Goal: Transaction & Acquisition: Subscribe to service/newsletter

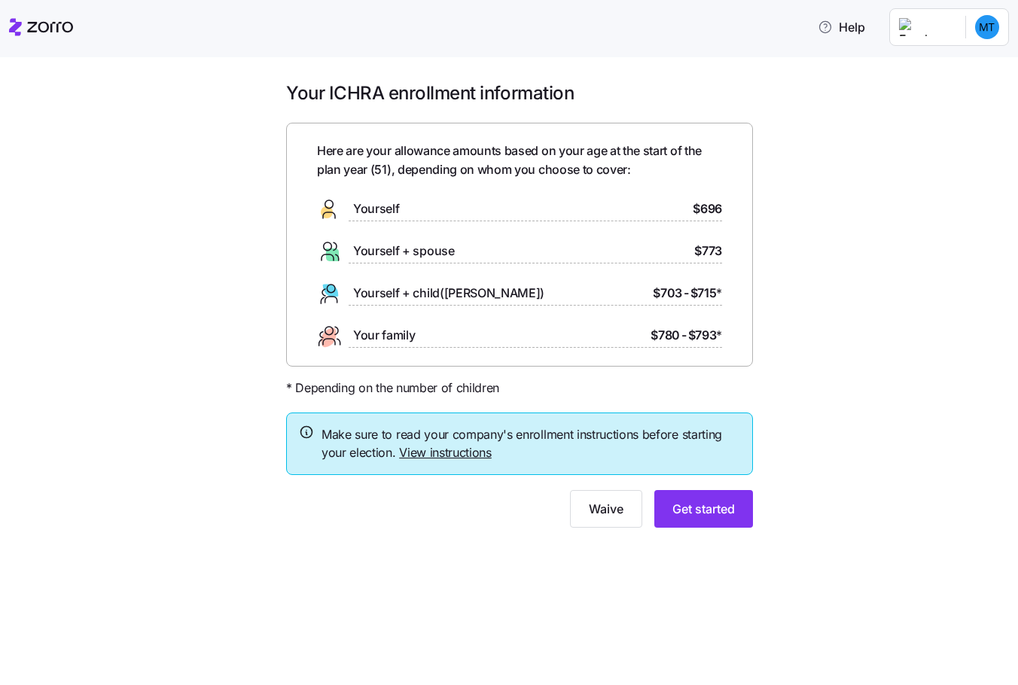
click at [413, 340] on span "Your family" at bounding box center [384, 335] width 62 height 19
click at [425, 452] on link "View instructions" at bounding box center [445, 452] width 93 height 15
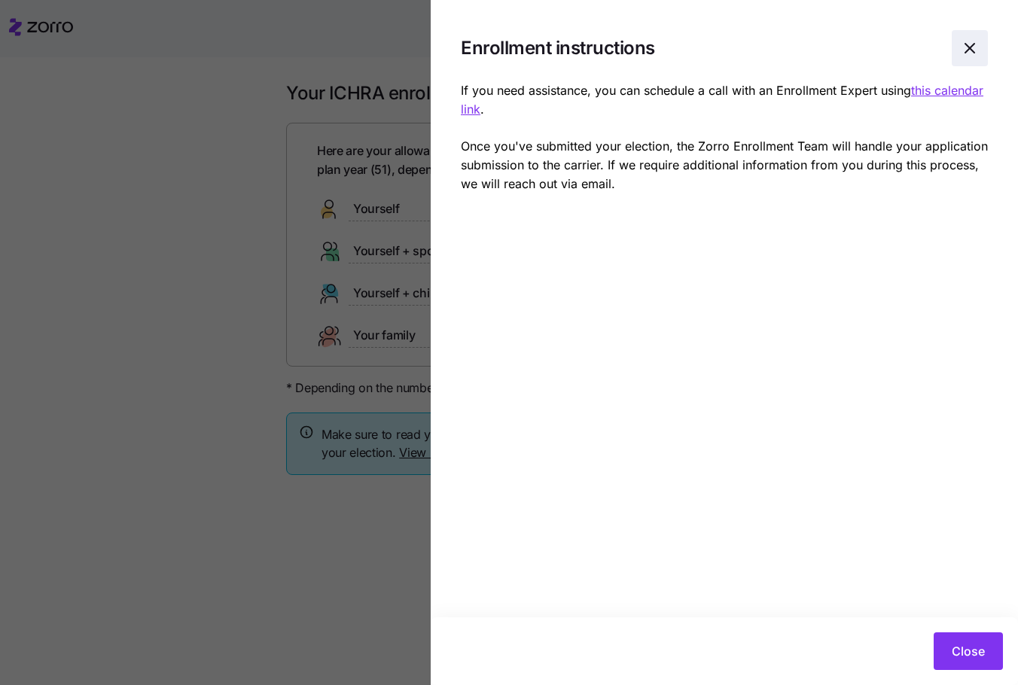
click at [970, 47] on icon "button" at bounding box center [970, 48] width 18 height 18
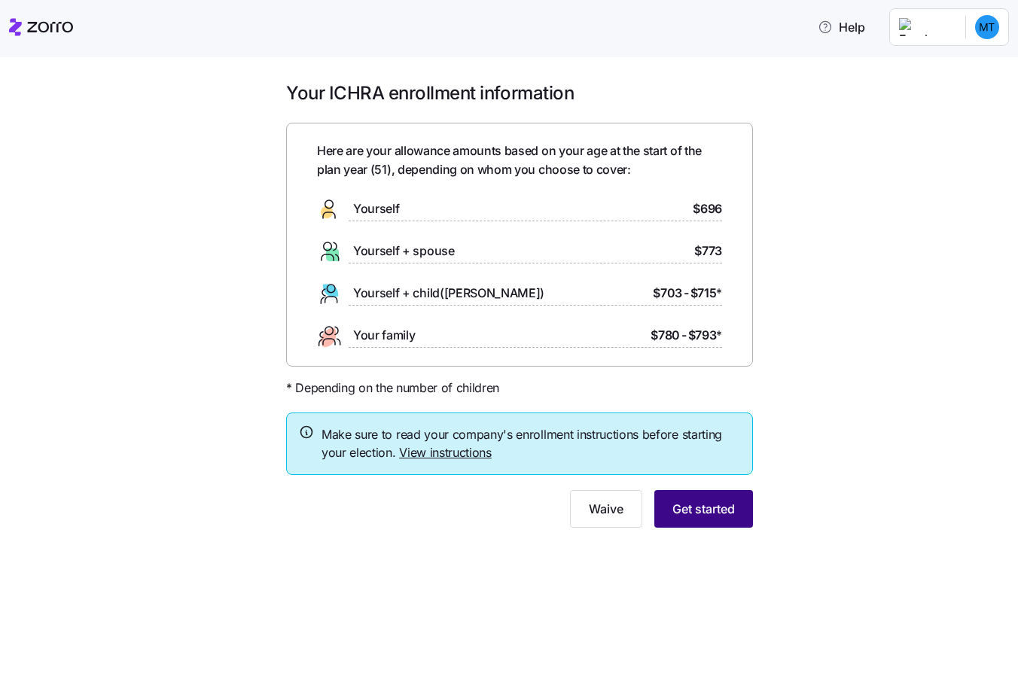
click at [708, 512] on span "Get started" at bounding box center [703, 509] width 62 height 18
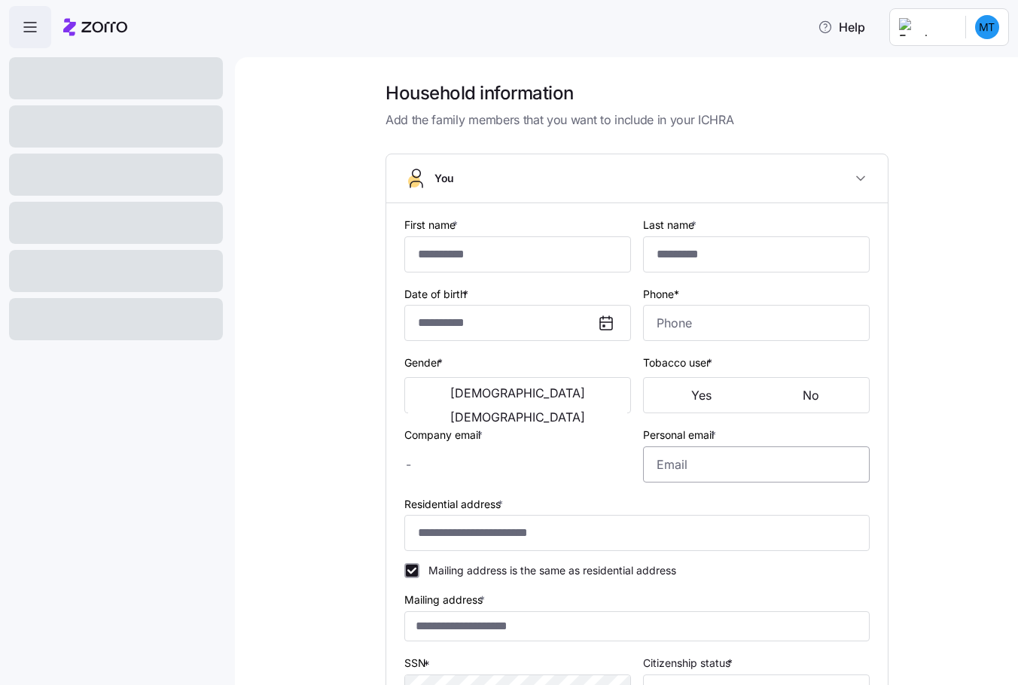
type input "*********"
type input "michele.tolentino@trustaffingpartners.com"
type input "**********"
checkbox input "true"
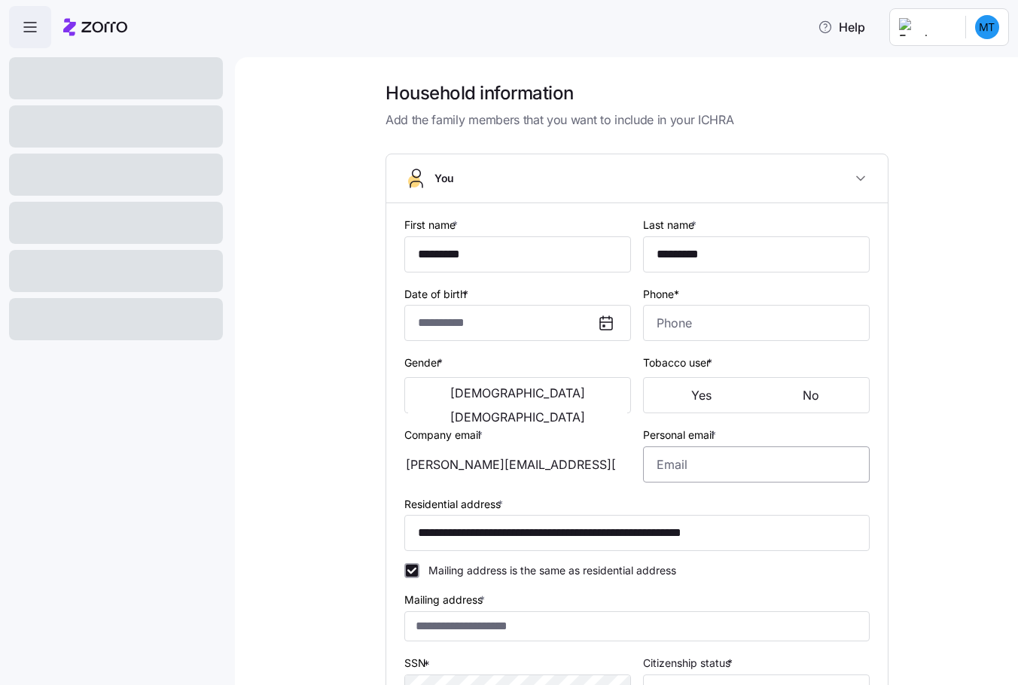
type input "**********"
type input "(917) 231-4555"
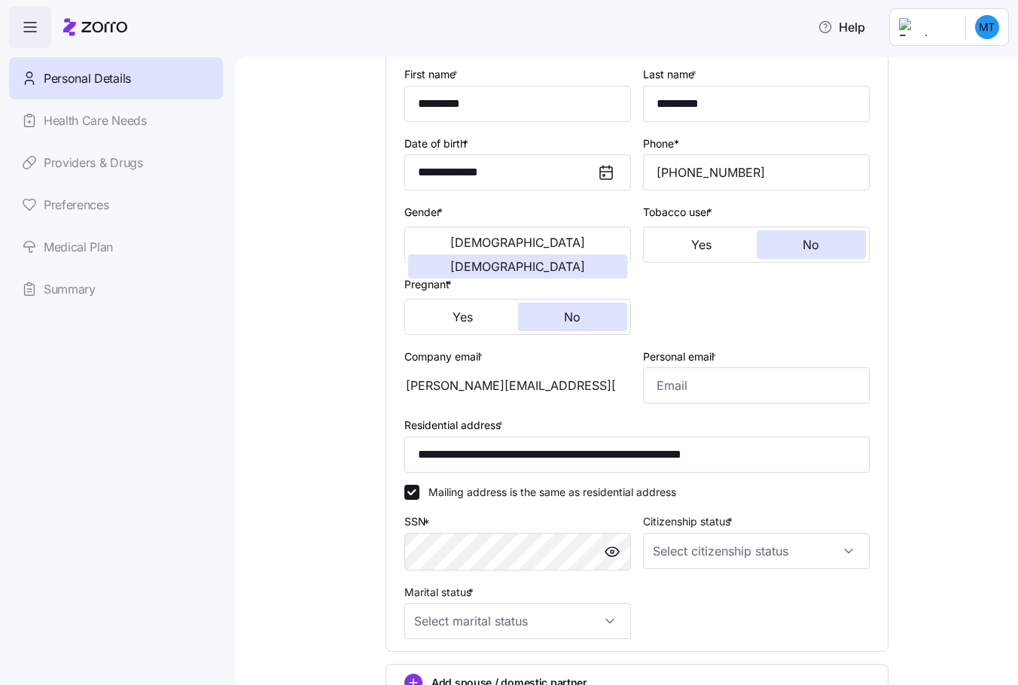
scroll to position [226, 0]
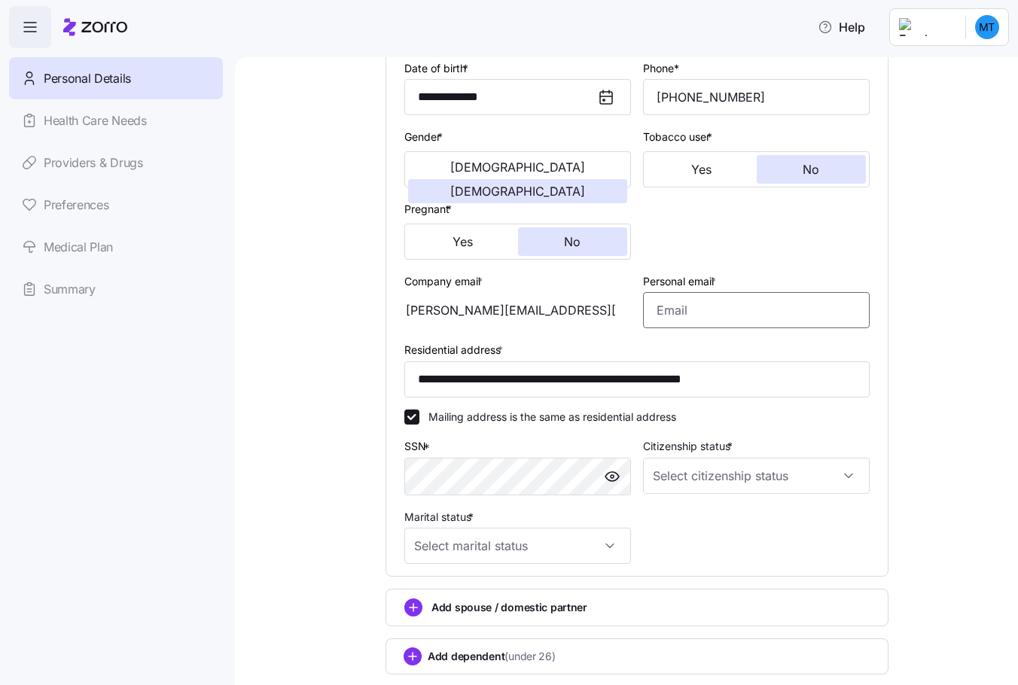
click at [705, 312] on input "Personal email *" at bounding box center [756, 310] width 227 height 36
type input "mtolentino613@gmail.com"
click at [303, 383] on div "**********" at bounding box center [637, 298] width 720 height 887
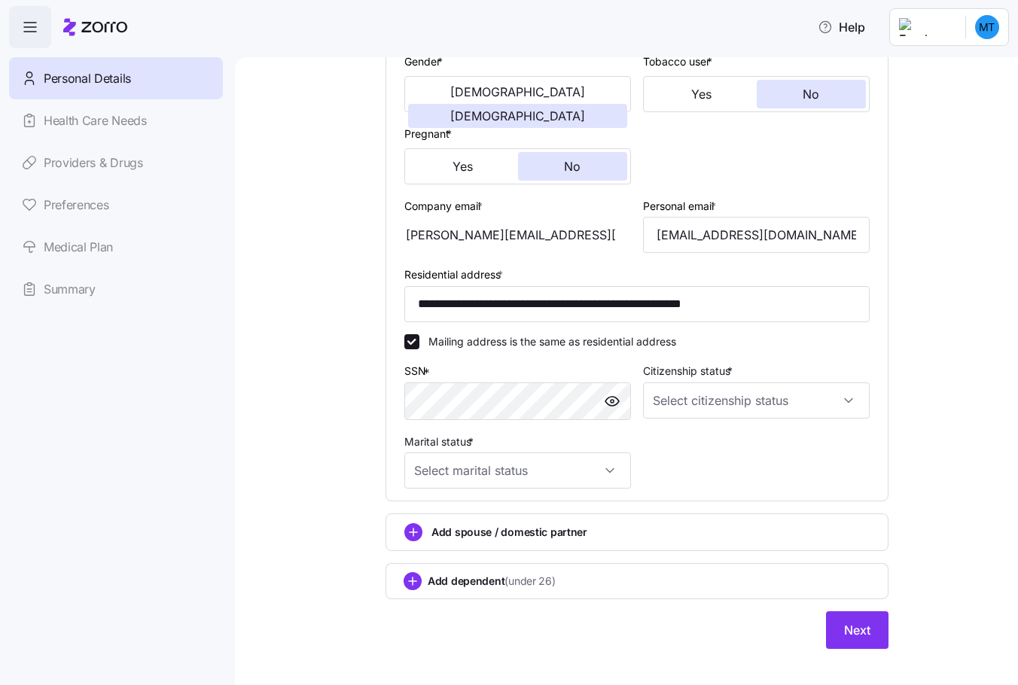
scroll to position [319, 0]
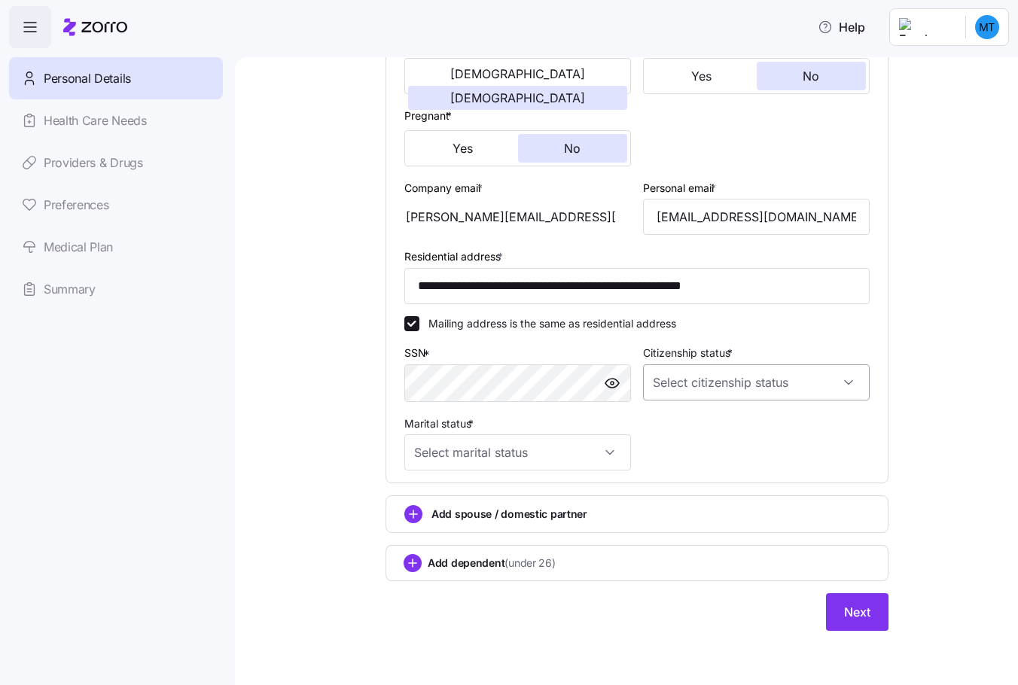
click at [759, 387] on input "Citizenship status *" at bounding box center [756, 382] width 227 height 36
click at [714, 425] on div "US citizen" at bounding box center [751, 429] width 215 height 32
type input "US citizen"
click at [480, 452] on input "Marital status *" at bounding box center [517, 452] width 227 height 36
click at [449, 527] on span "Married" at bounding box center [436, 530] width 38 height 17
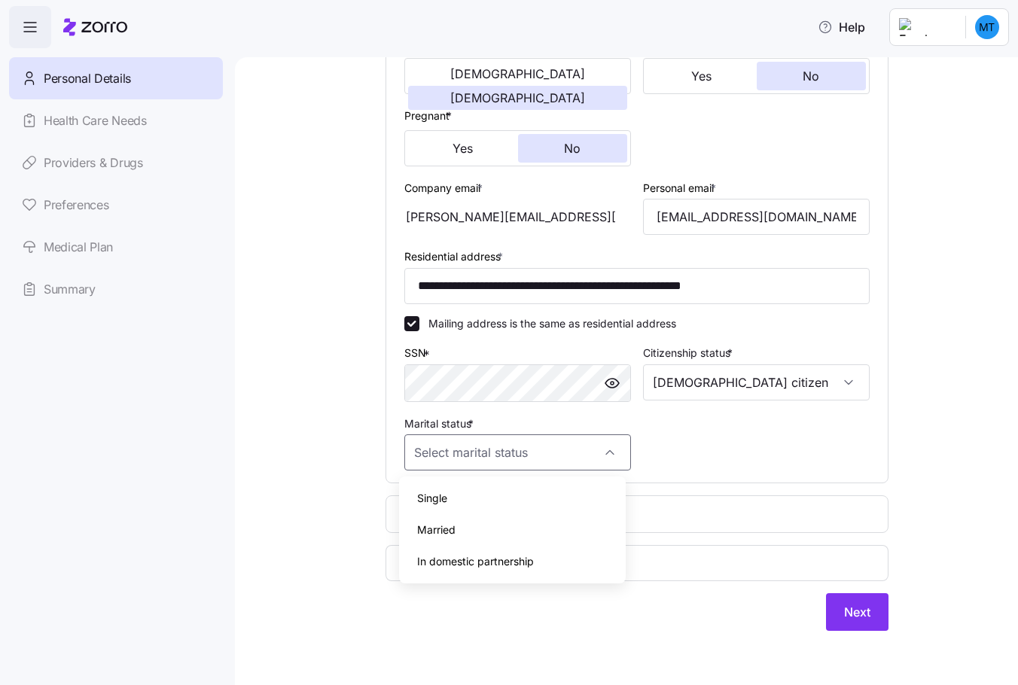
type input "Married"
click at [352, 507] on div "**********" at bounding box center [637, 205] width 720 height 887
click at [405, 513] on circle "add icon" at bounding box center [413, 514] width 17 height 17
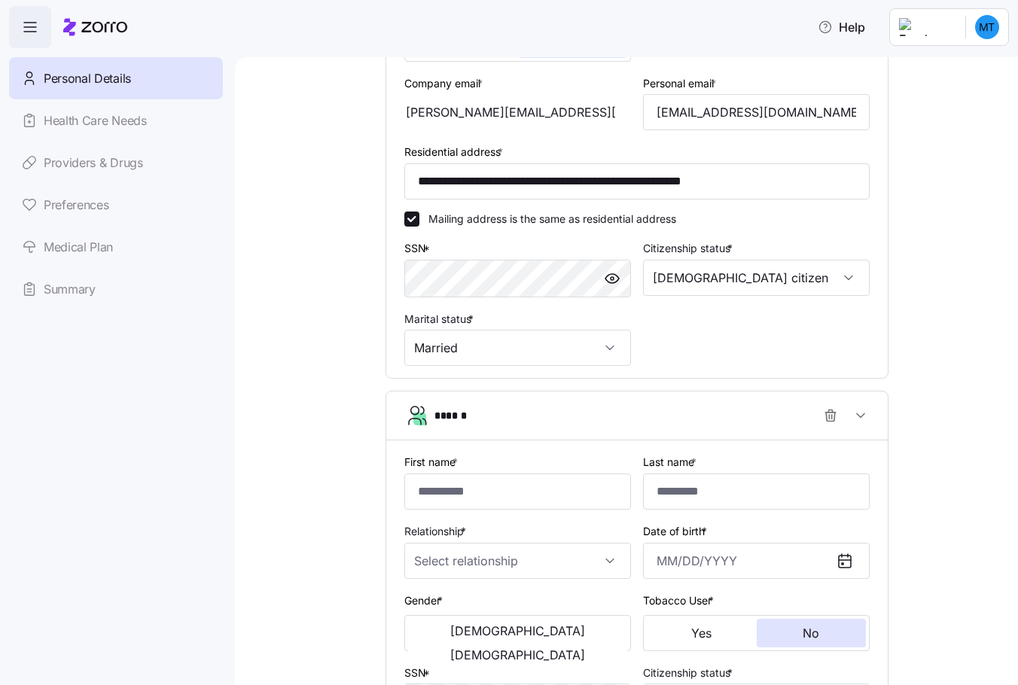
scroll to position [545, 0]
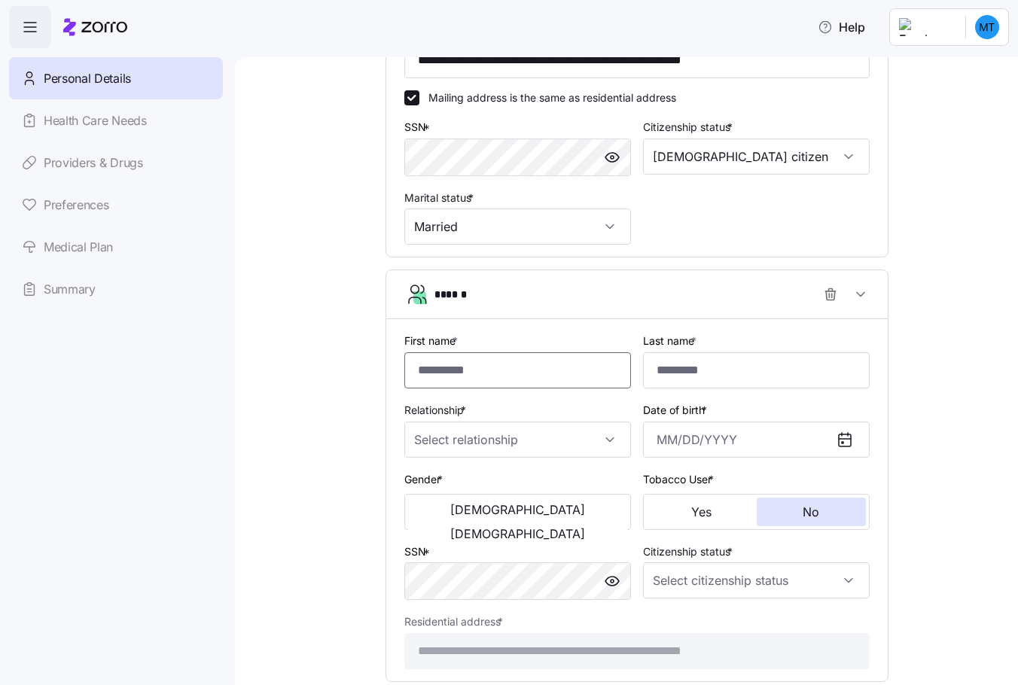
click at [443, 376] on input "First name *" at bounding box center [517, 370] width 227 height 36
type input "***"
type input "*********"
click at [471, 442] on input "Relationship *" at bounding box center [517, 440] width 227 height 36
click at [449, 483] on span "Spouse" at bounding box center [435, 485] width 37 height 17
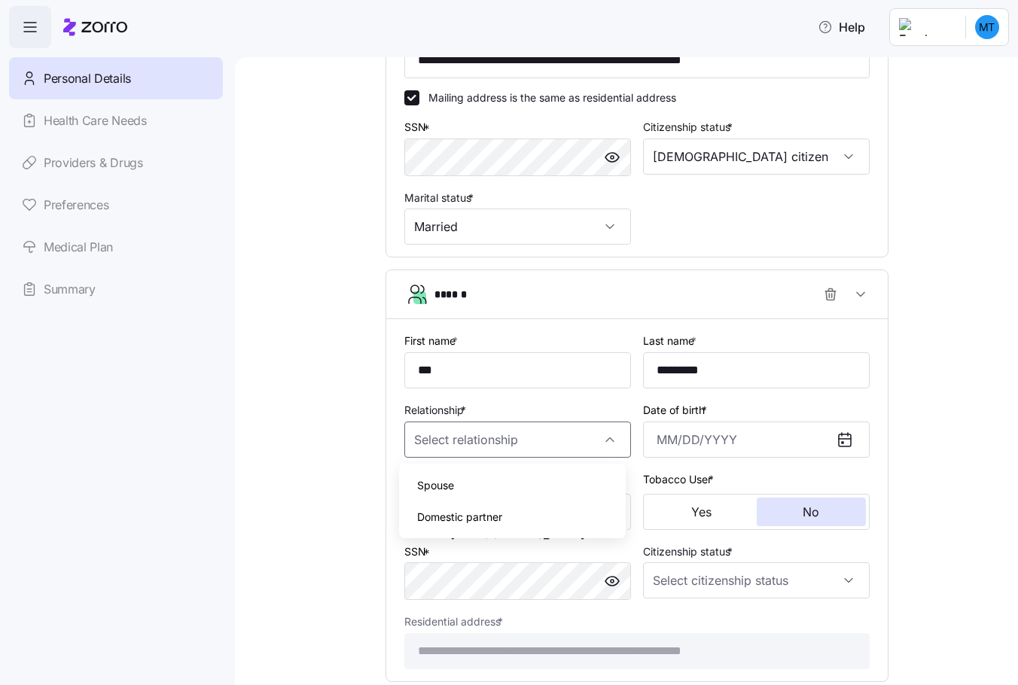
type input "Spouse"
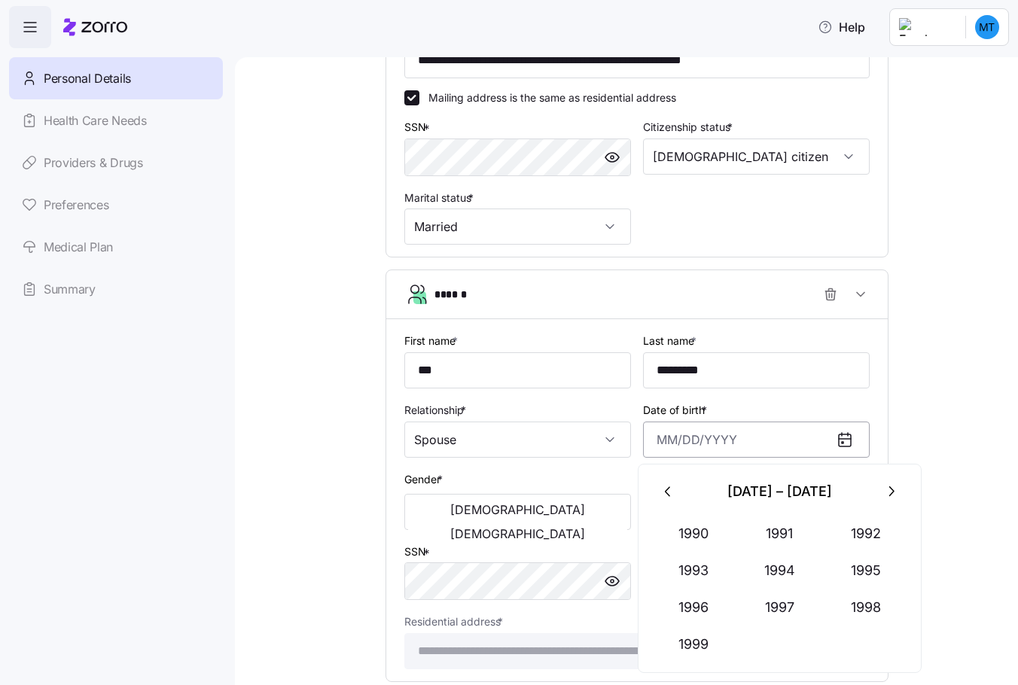
click at [666, 437] on input "Date of birth *" at bounding box center [756, 440] width 227 height 36
type input "June 13, 1969"
click at [949, 452] on div "**********" at bounding box center [637, 167] width 720 height 1262
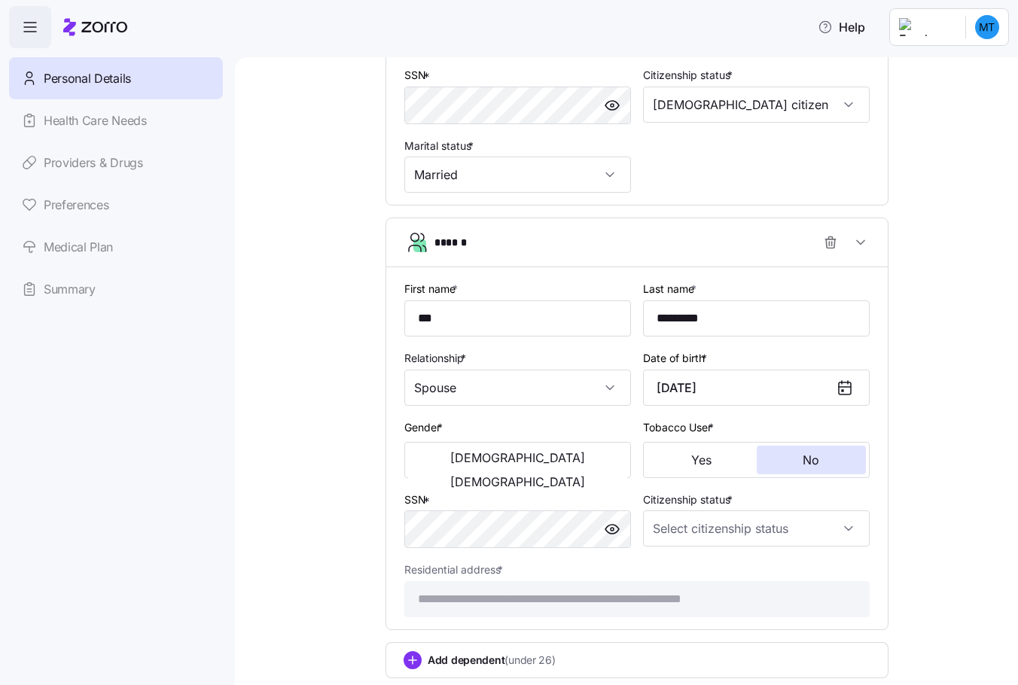
scroll to position [620, 0]
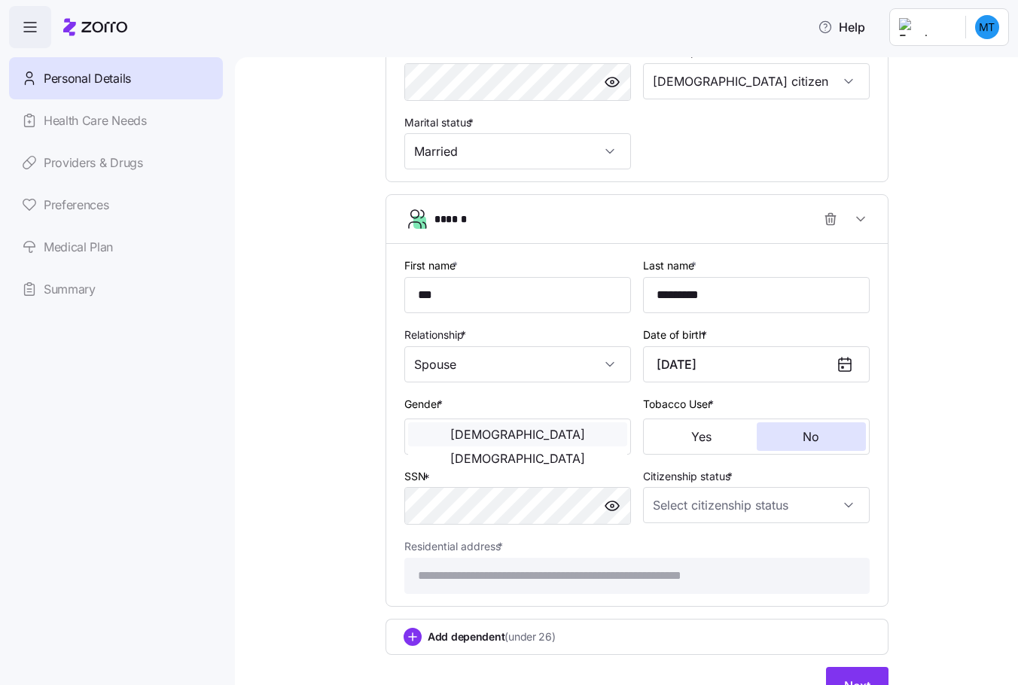
click at [454, 440] on span "Male" at bounding box center [517, 434] width 135 height 12
click at [812, 448] on button "No" at bounding box center [812, 436] width 110 height 29
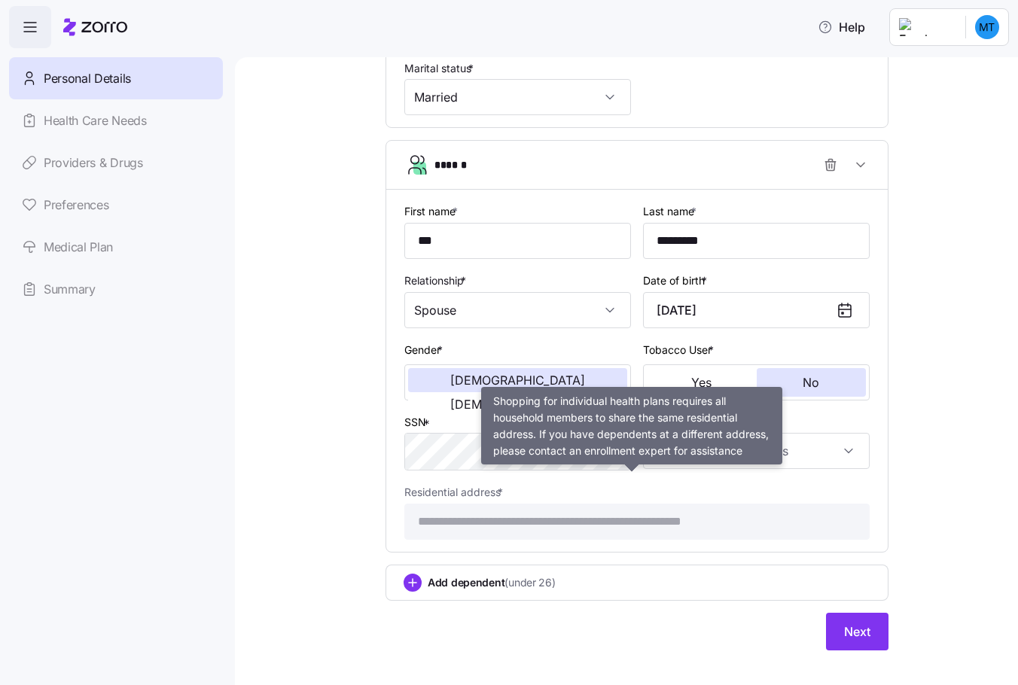
scroll to position [694, 0]
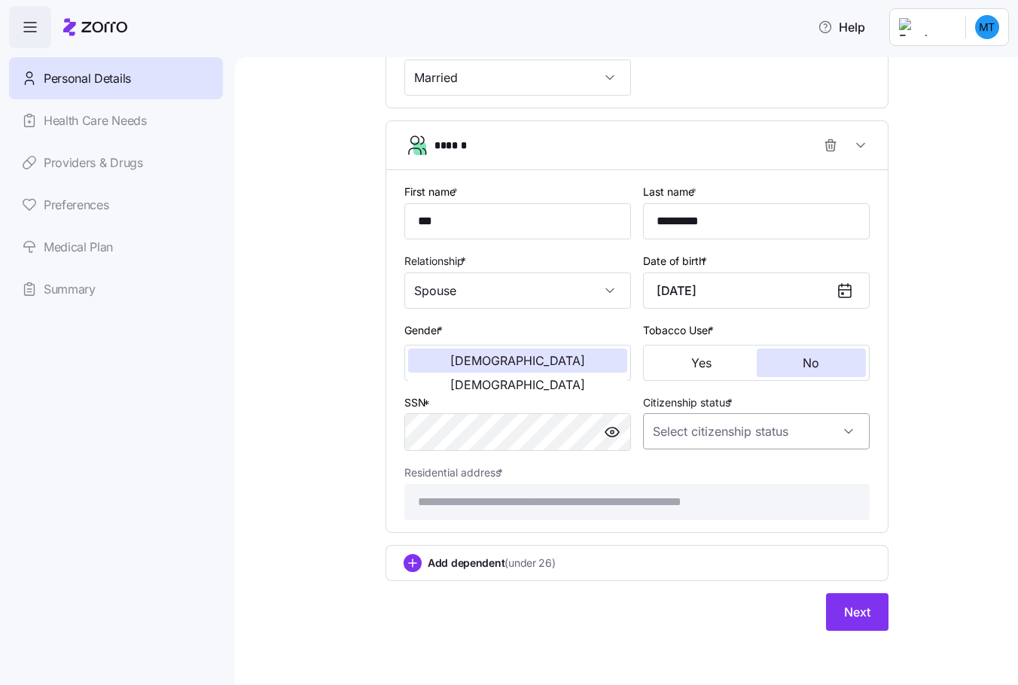
click at [745, 434] on input "Citizenship status *" at bounding box center [756, 431] width 227 height 36
click at [671, 477] on span "US citizen" at bounding box center [732, 477] width 153 height 17
type input "US citizen"
click at [413, 562] on icon "add icon" at bounding box center [413, 563] width 0 height 8
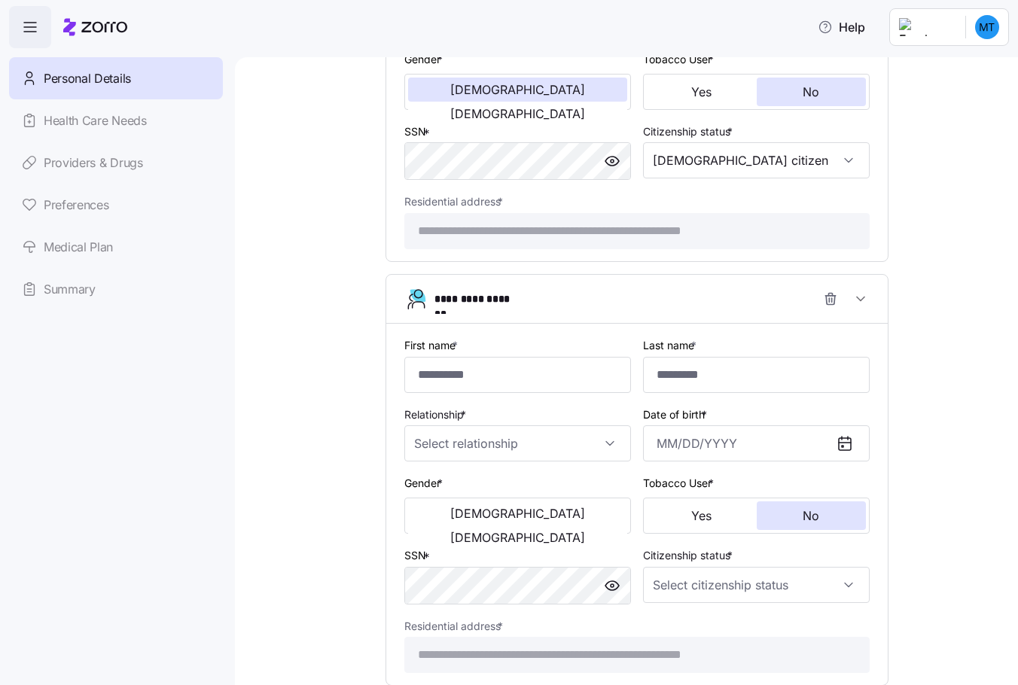
scroll to position [995, 0]
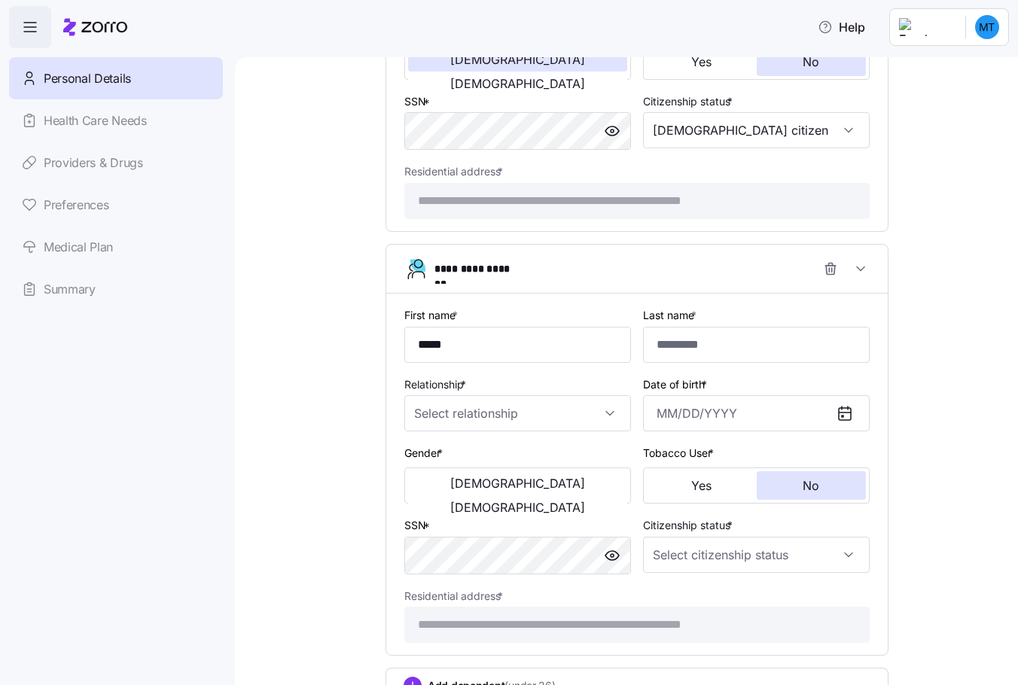
type input "*****"
type input "*********"
click at [528, 411] on input "Relationship *" at bounding box center [517, 413] width 227 height 36
click at [432, 462] on span "Child" at bounding box center [429, 459] width 25 height 17
type input "Child"
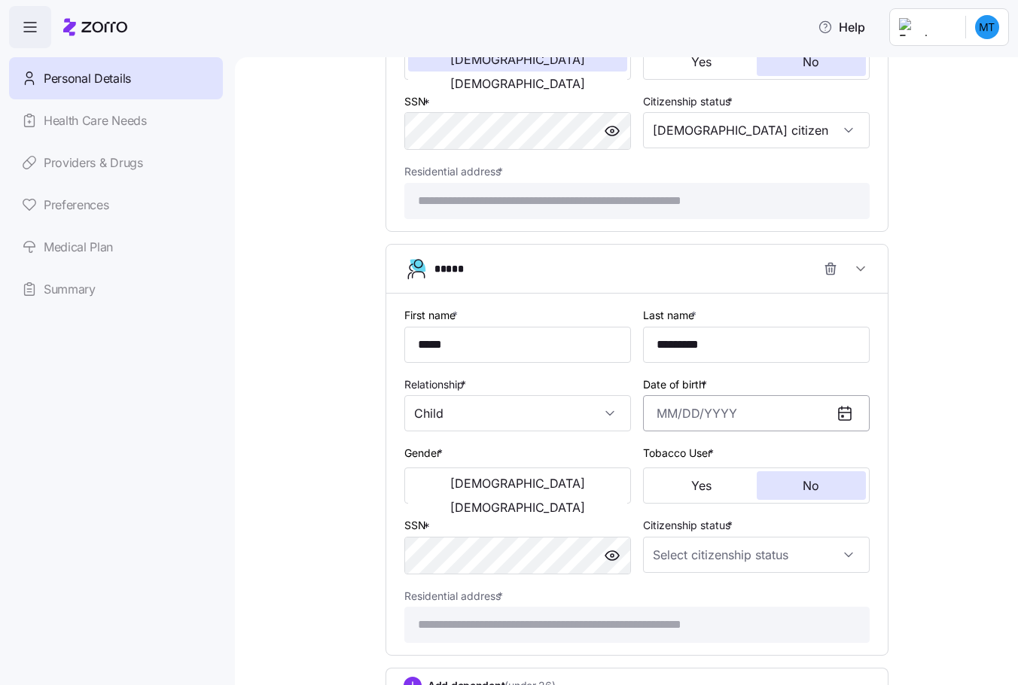
click at [655, 416] on input "Date of birth *" at bounding box center [756, 413] width 227 height 36
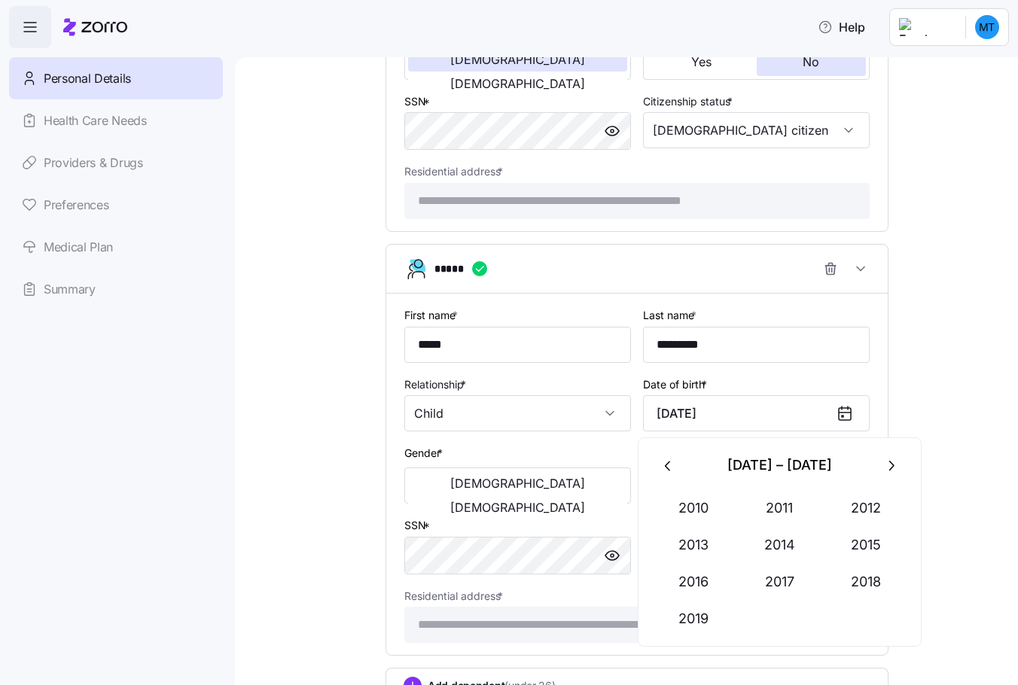
type input "December 4, 2011"
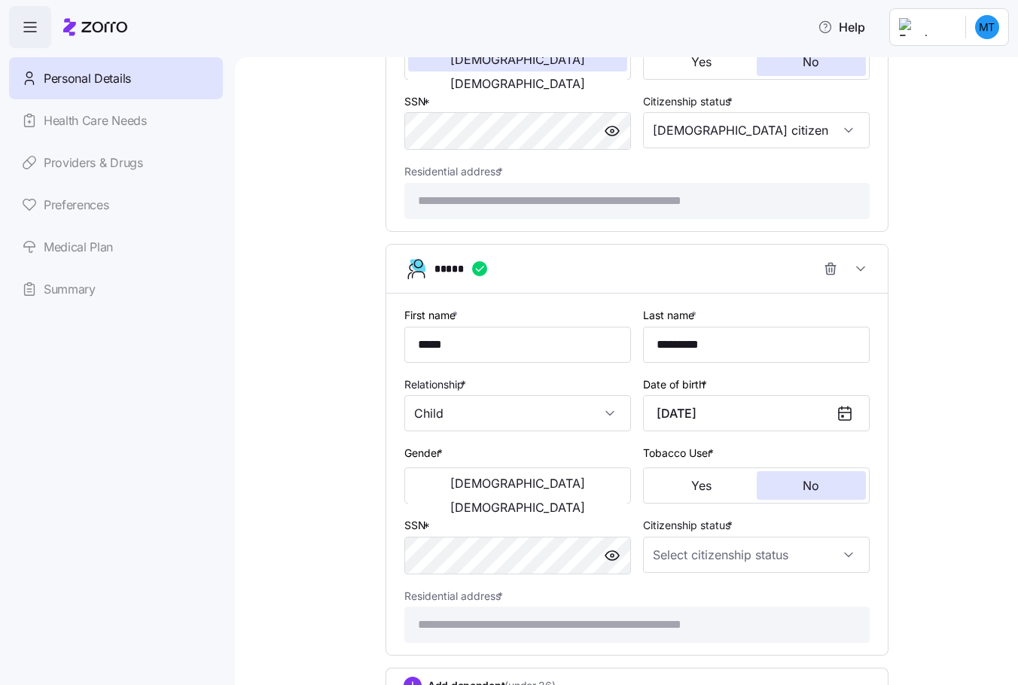
click at [611, 451] on div "Gender * Male Female" at bounding box center [517, 473] width 227 height 60
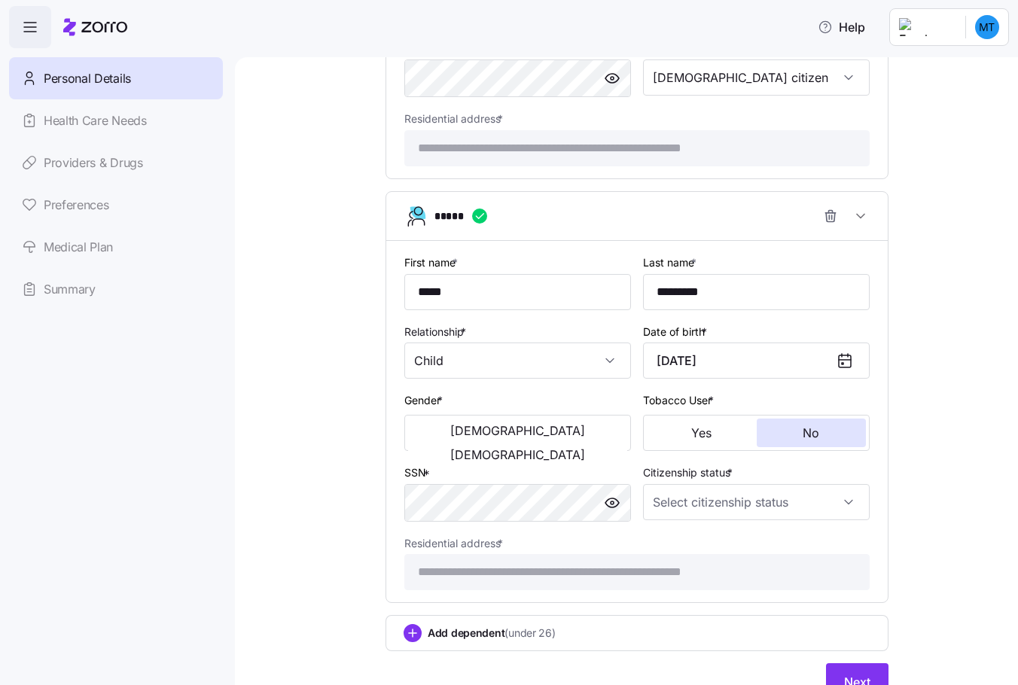
scroll to position [1071, 0]
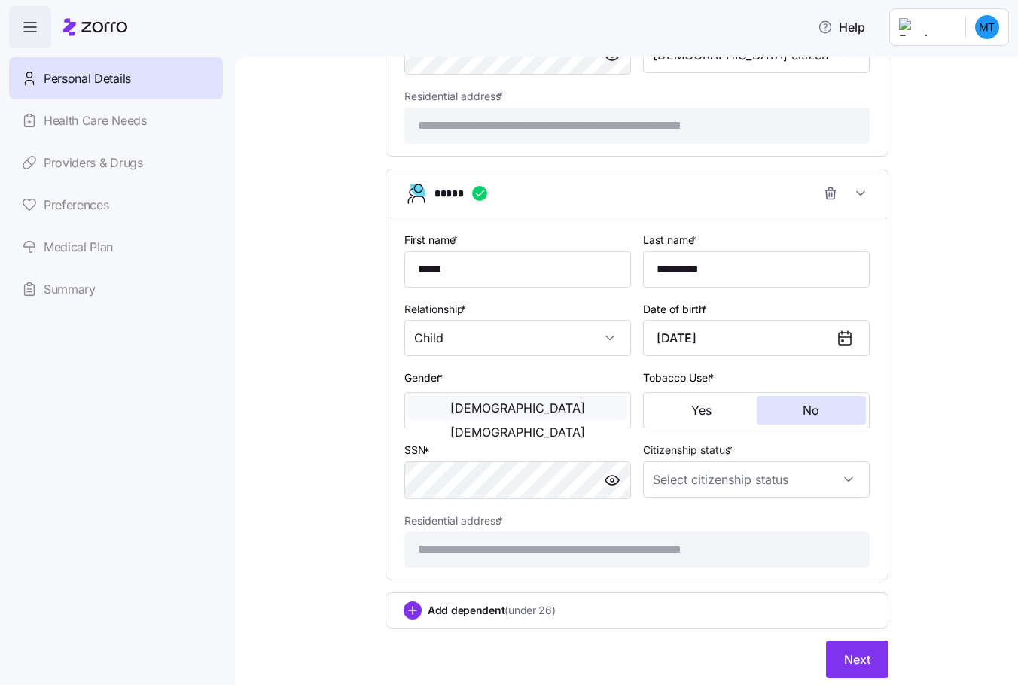
click at [465, 410] on span "Male" at bounding box center [517, 408] width 135 height 12
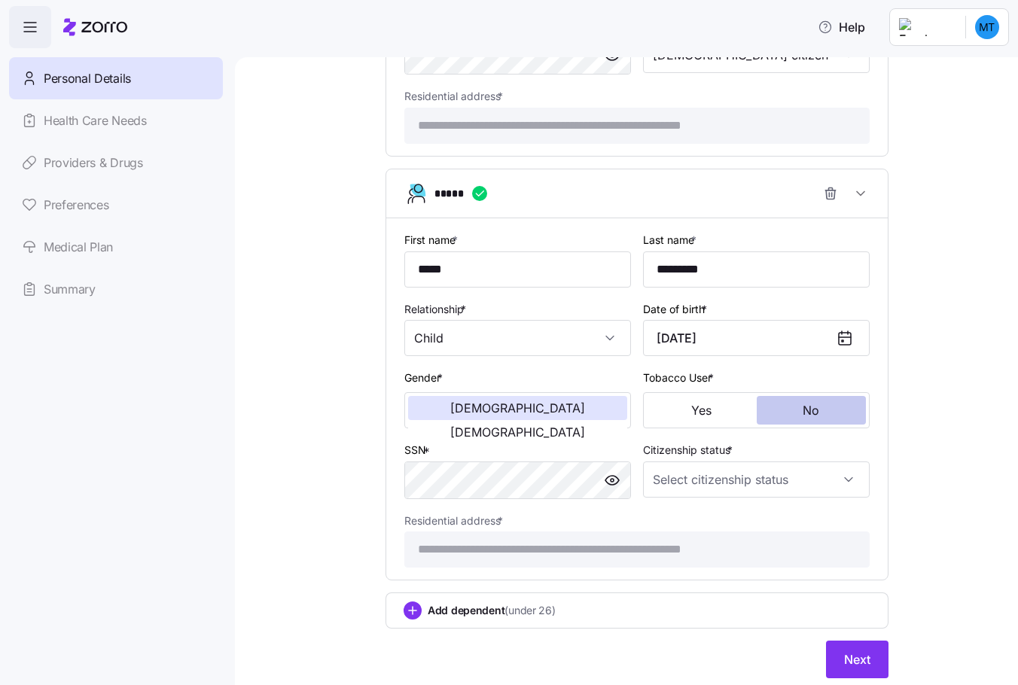
click at [810, 414] on span "No" at bounding box center [811, 410] width 17 height 12
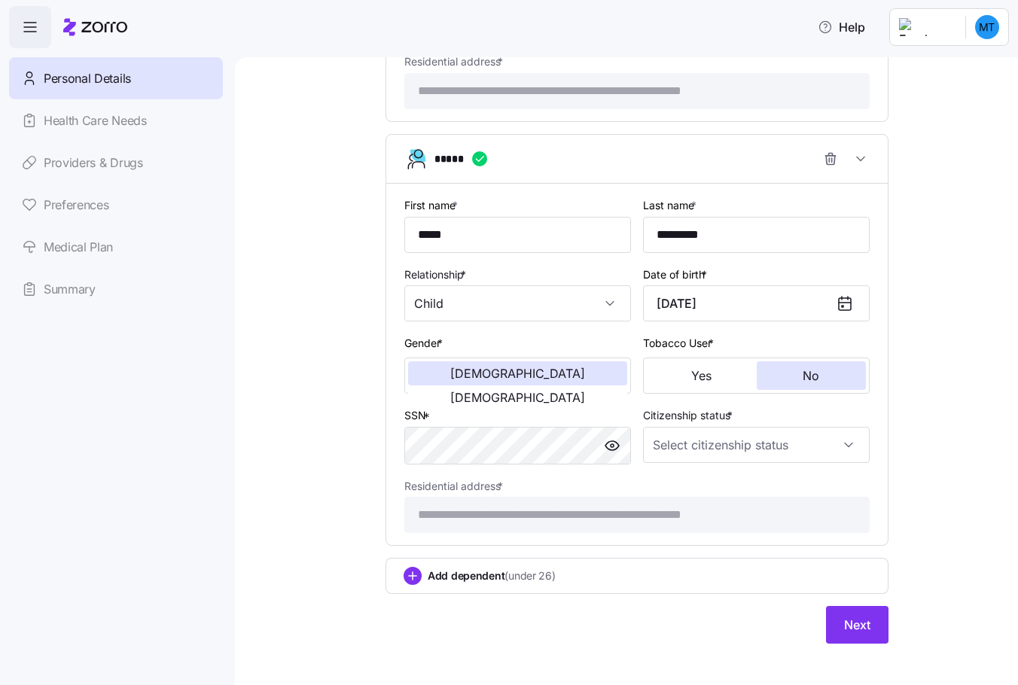
scroll to position [1118, 0]
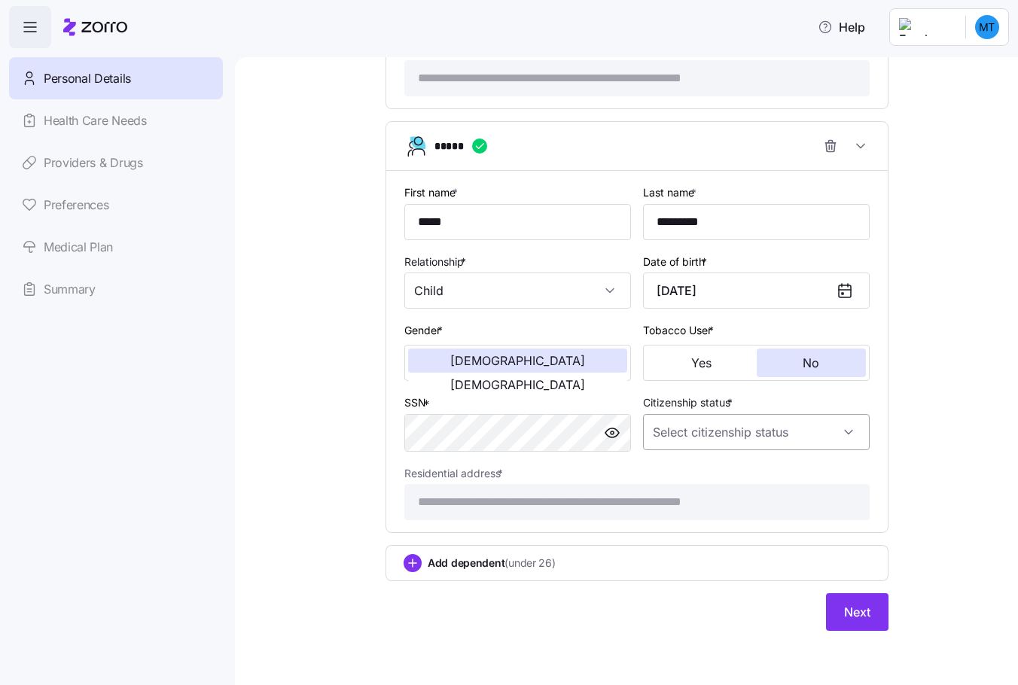
click at [693, 436] on input "Citizenship status *" at bounding box center [756, 432] width 227 height 36
click at [690, 476] on span "US citizen" at bounding box center [732, 478] width 153 height 17
type input "US citizen"
click at [413, 561] on icon "add icon" at bounding box center [413, 563] width 0 height 8
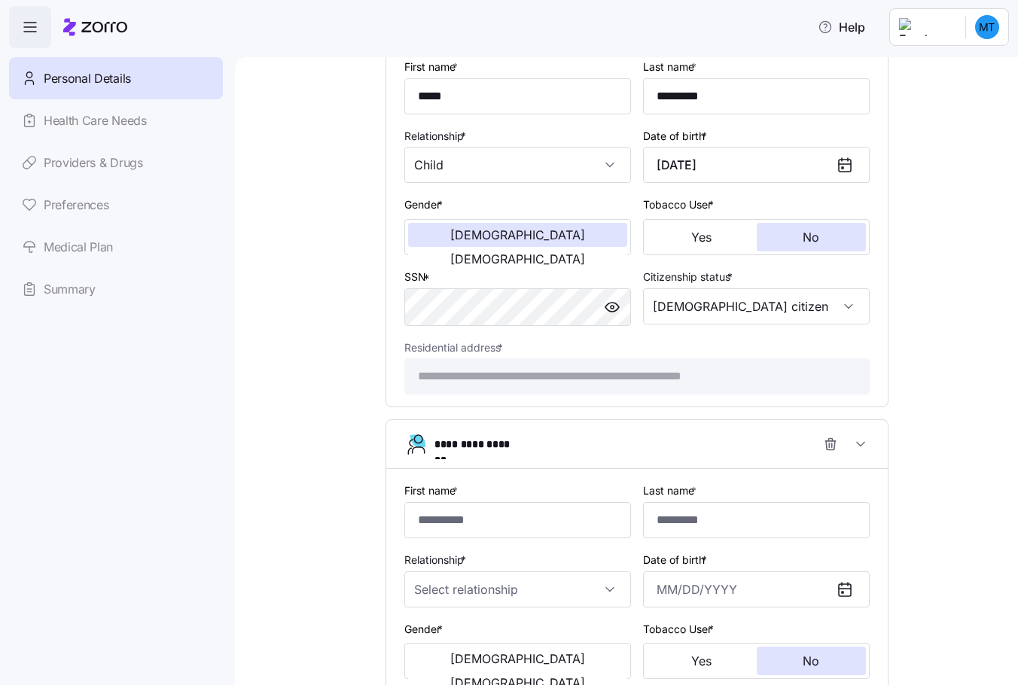
scroll to position [1269, 0]
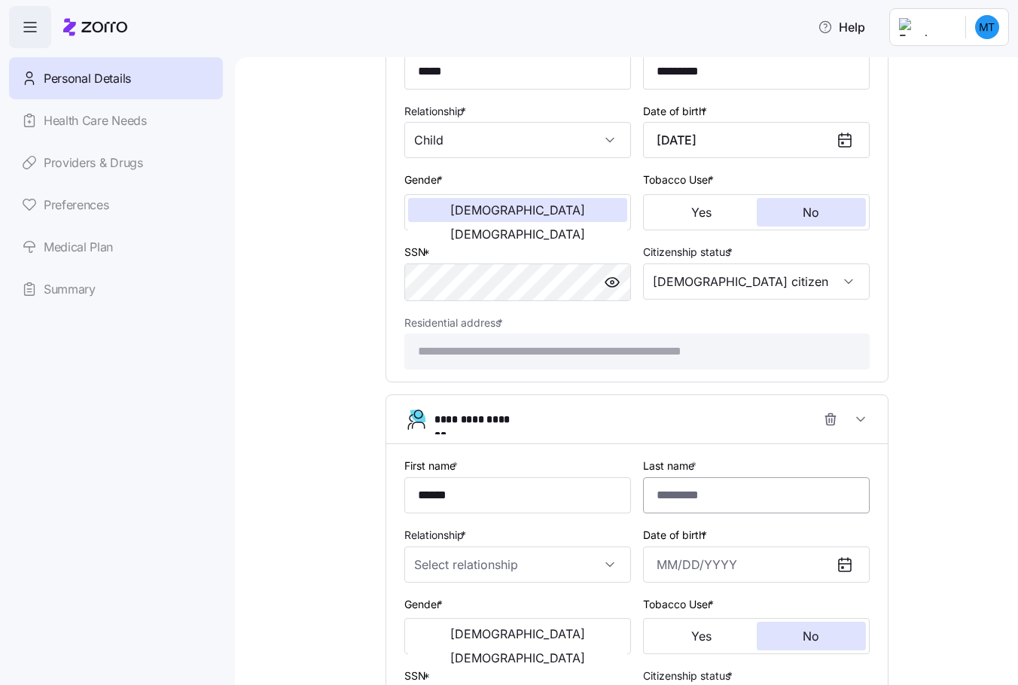
type input "******"
click at [667, 492] on input "Last name *" at bounding box center [756, 495] width 227 height 36
type input "*********"
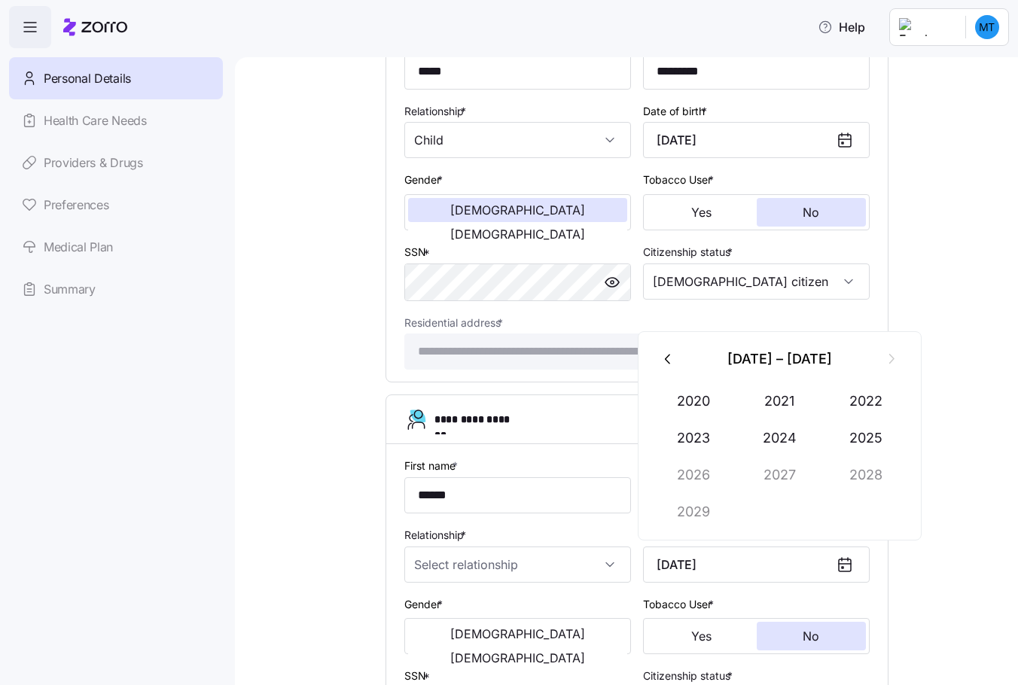
click at [617, 530] on div "Relationship *" at bounding box center [517, 554] width 227 height 57
click at [840, 565] on icon at bounding box center [845, 565] width 18 height 18
click at [705, 569] on input "06/13/1969" at bounding box center [756, 565] width 227 height 36
click at [672, 567] on input "06/13/1969" at bounding box center [756, 565] width 227 height 36
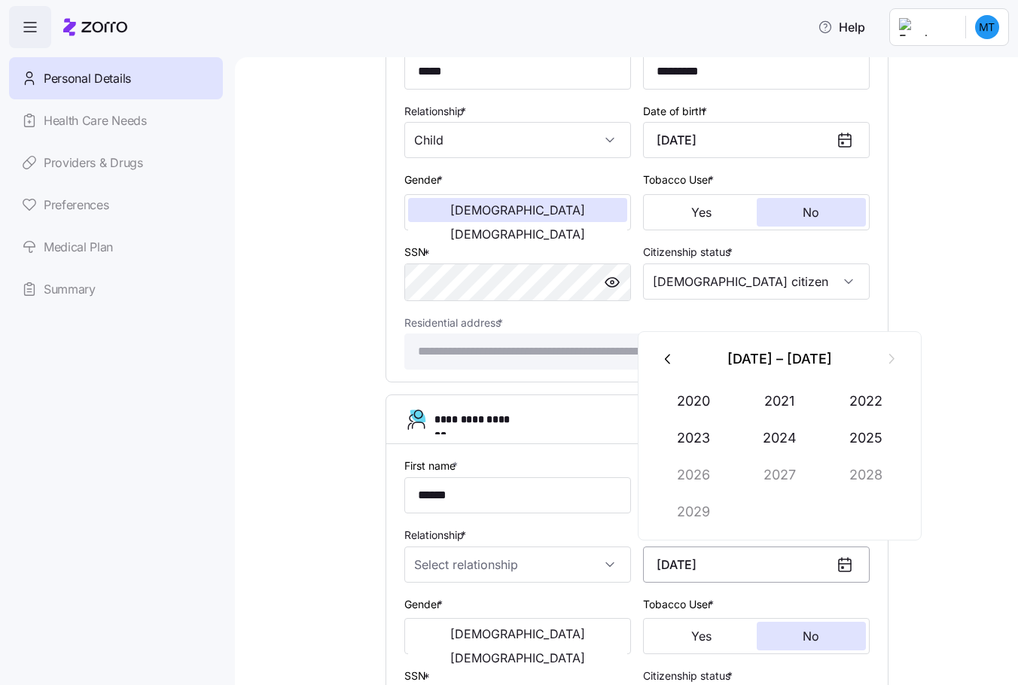
drag, startPoint x: 651, startPoint y: 565, endPoint x: 720, endPoint y: 560, distance: 68.7
click at [720, 560] on input "06/13/1969" at bounding box center [756, 565] width 227 height 36
click at [920, 530] on div "2010 – 2019 2010 2011 2012 2013 2014 2015 2016 2017 2018 2019" at bounding box center [780, 435] width 285 height 209
type input "January 4, 2014"
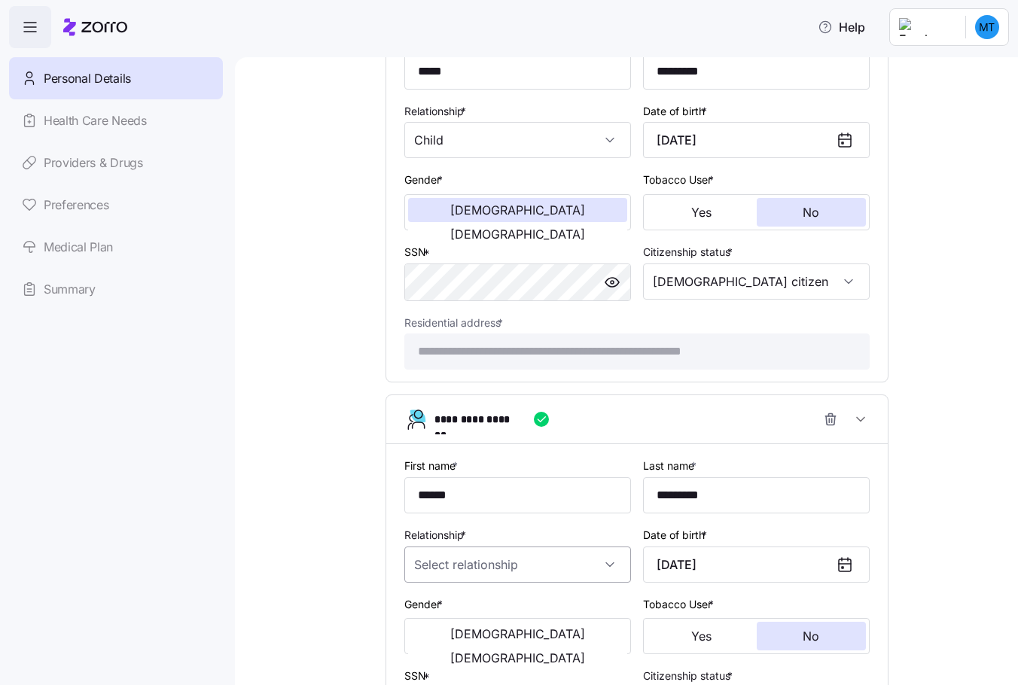
click at [465, 562] on input "Relationship *" at bounding box center [517, 565] width 227 height 36
click at [443, 608] on div "Child" at bounding box center [512, 611] width 215 height 32
type input "Child"
click at [523, 521] on div "Relationship * Child" at bounding box center [517, 554] width 239 height 69
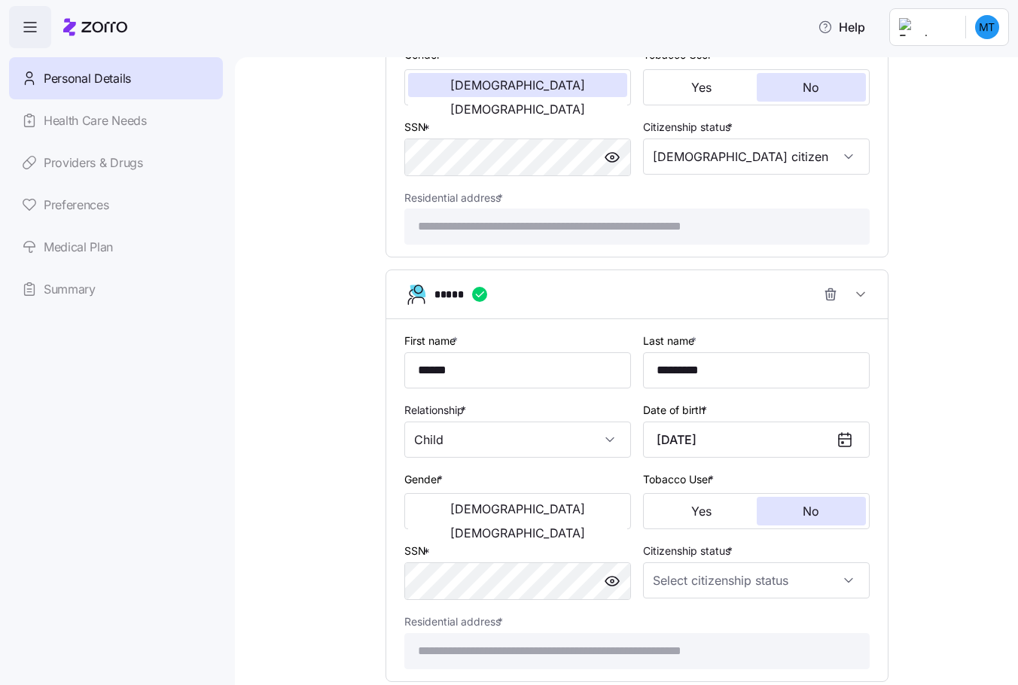
scroll to position [1419, 0]
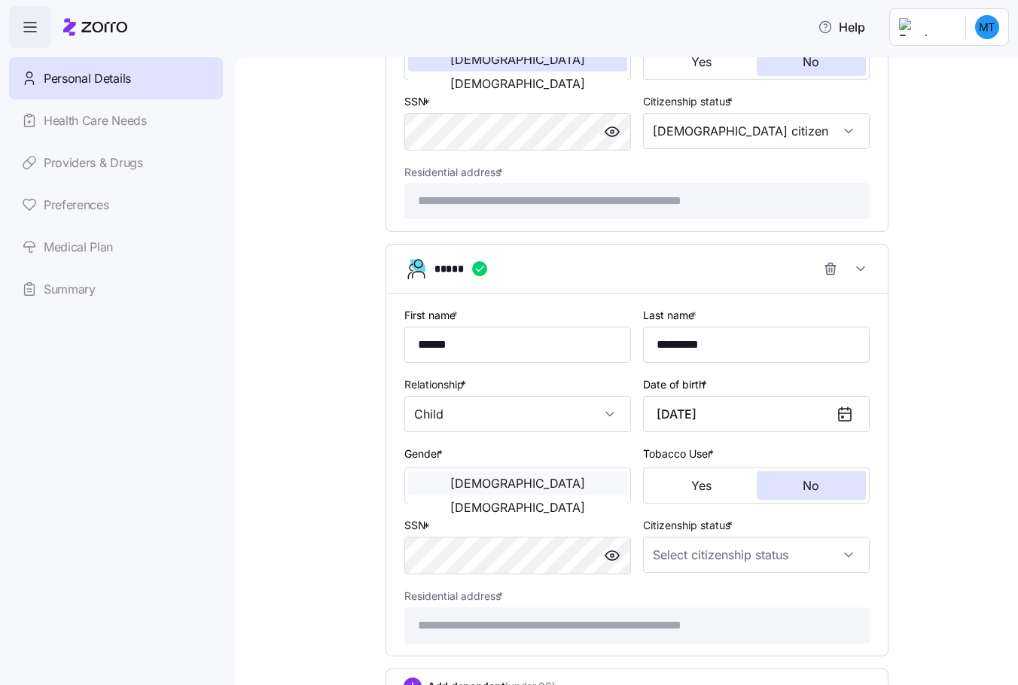
click at [471, 487] on span "Male" at bounding box center [517, 483] width 135 height 12
click at [657, 555] on input "Citizenship status *" at bounding box center [756, 555] width 227 height 36
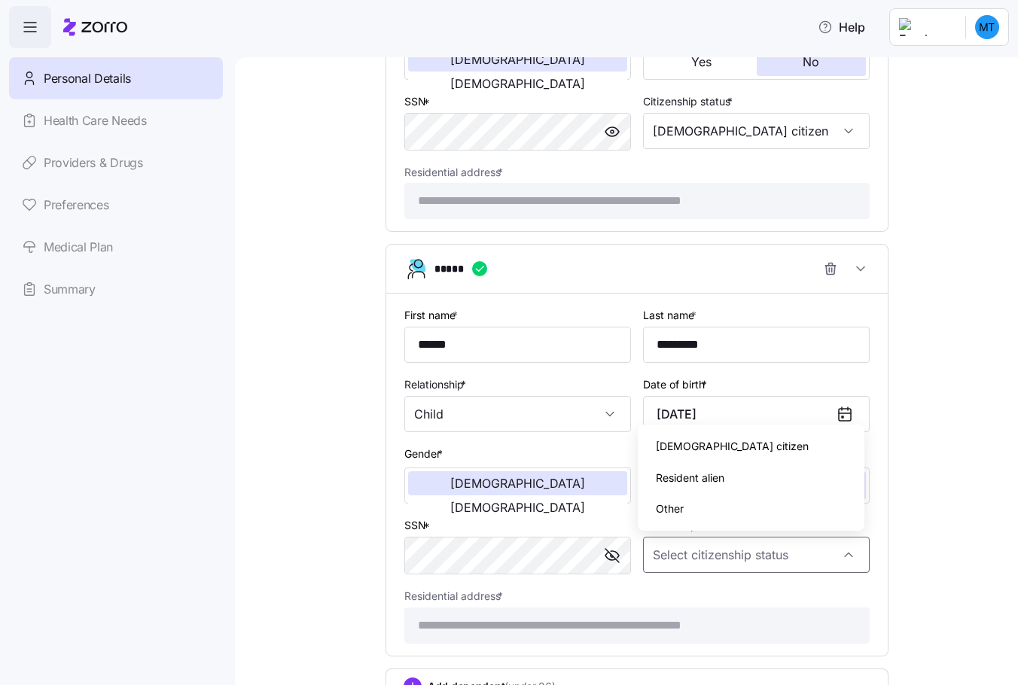
click at [684, 446] on span "US citizen" at bounding box center [732, 446] width 153 height 17
type input "US citizen"
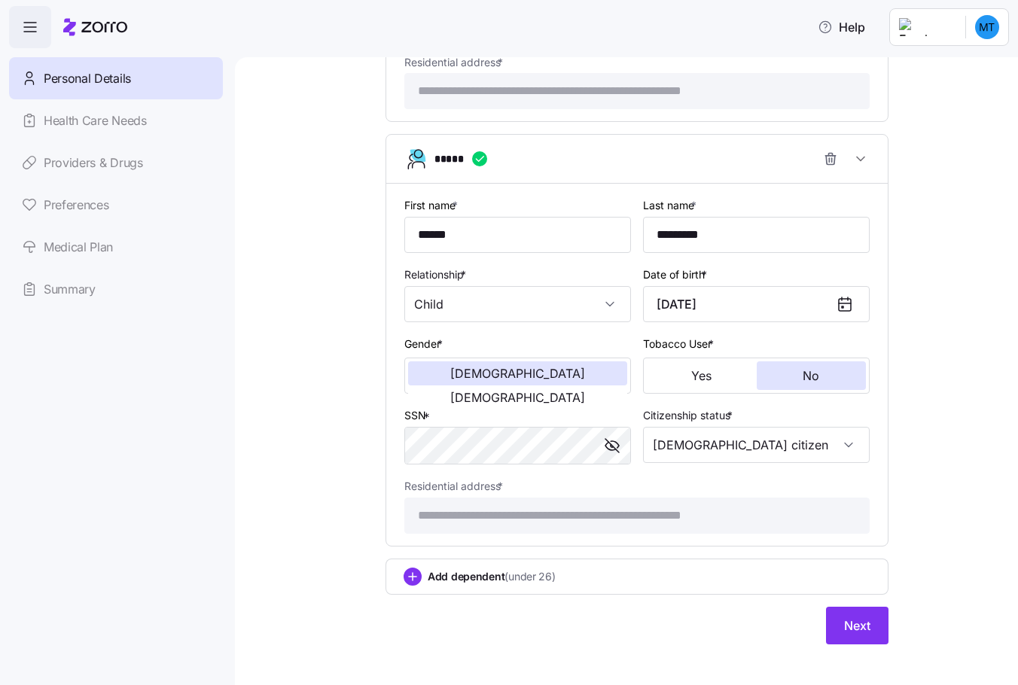
scroll to position [1543, 0]
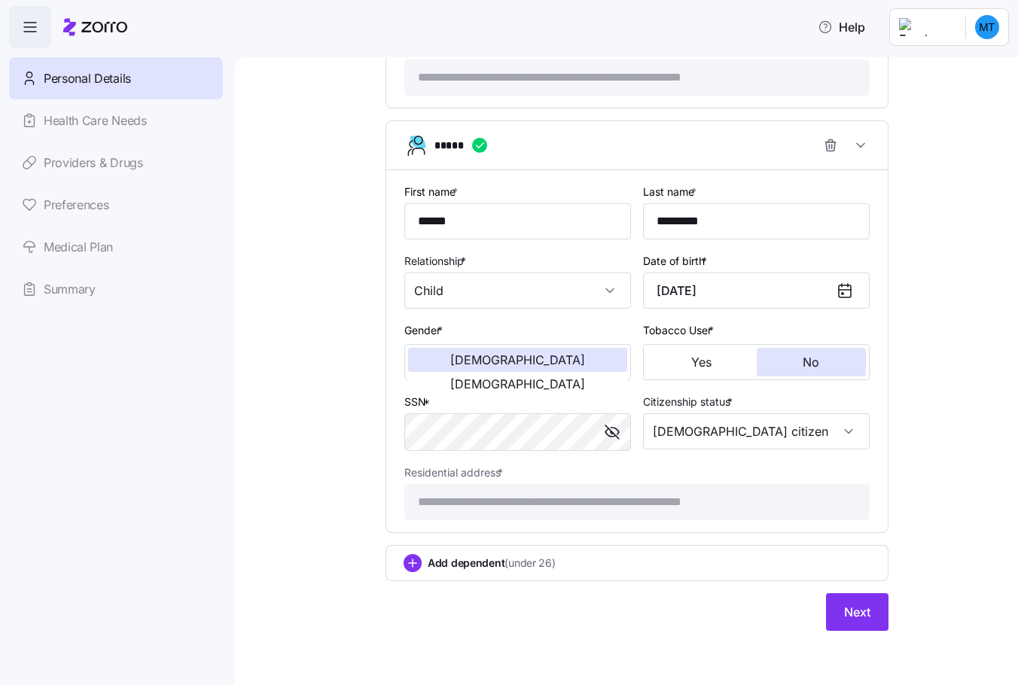
click at [870, 617] on button "Next" at bounding box center [857, 612] width 62 height 38
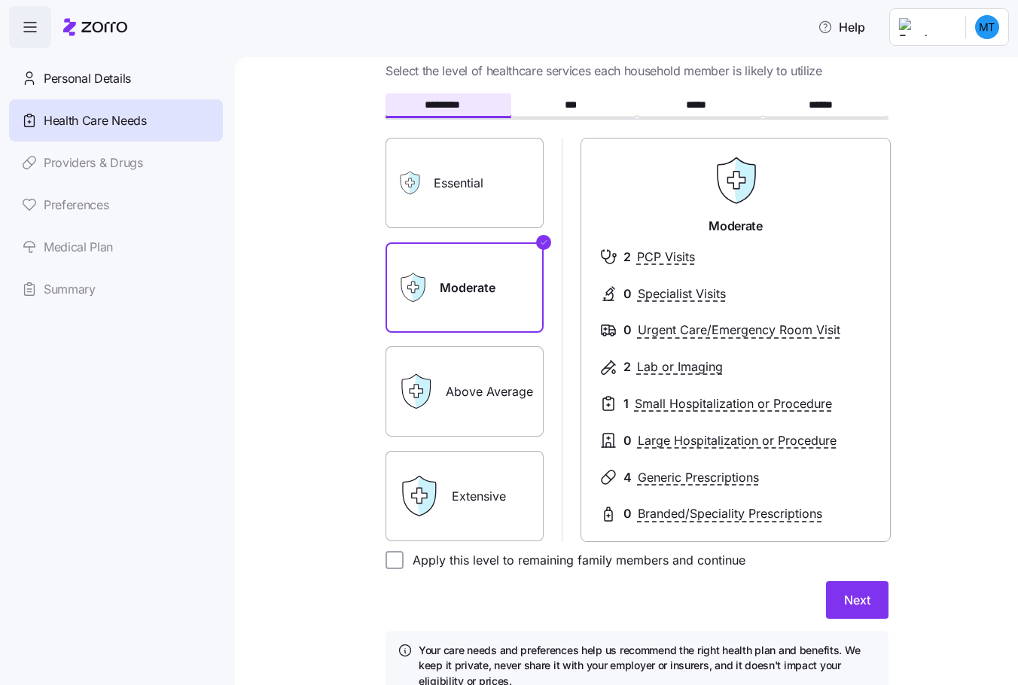
scroll to position [75, 0]
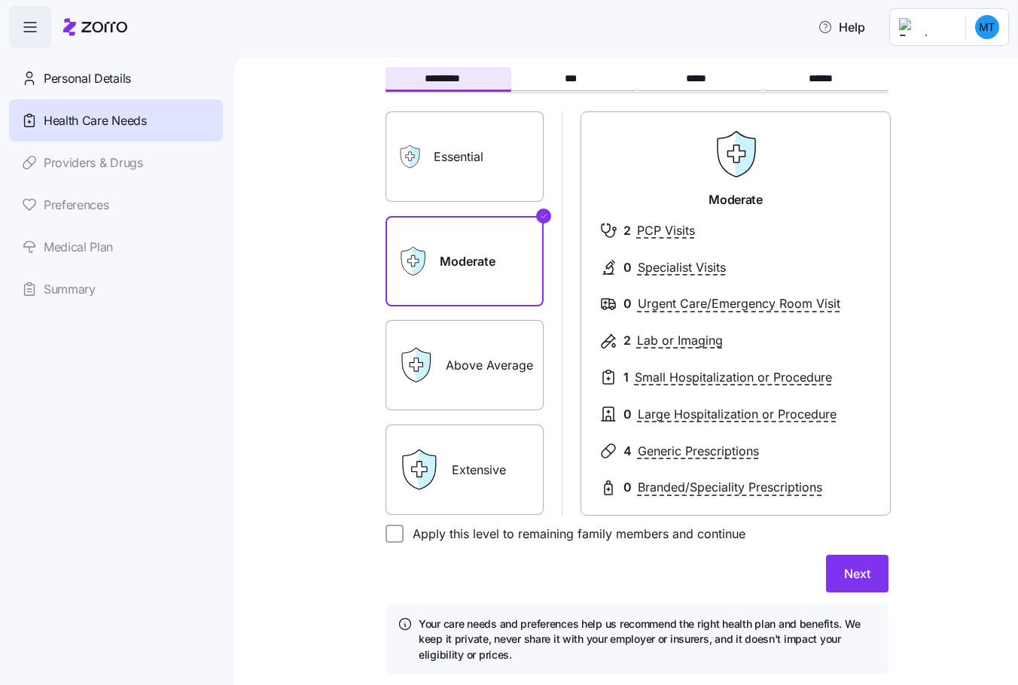
click at [414, 343] on div "Above Average" at bounding box center [464, 365] width 158 height 90
click at [451, 361] on label "Above Average" at bounding box center [464, 365] width 158 height 90
click at [0, 0] on input "Above Average" at bounding box center [0, 0] width 0 height 0
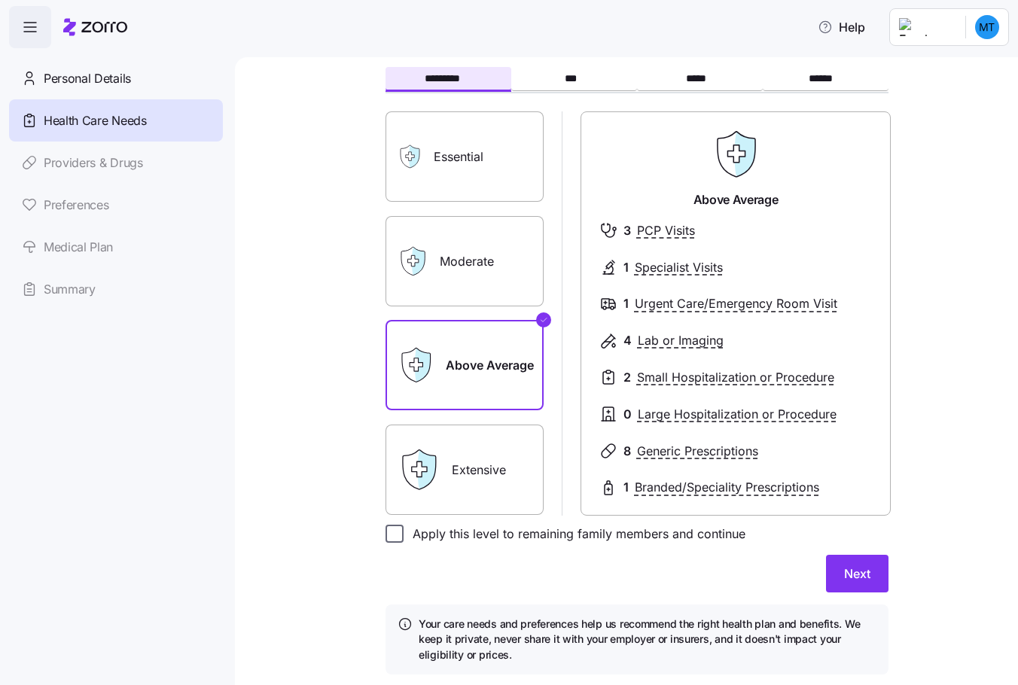
click at [392, 535] on input "Apply this level to remaining family members and continue" at bounding box center [394, 534] width 18 height 18
checkbox input "true"
click at [829, 572] on button "Next" at bounding box center [857, 574] width 62 height 38
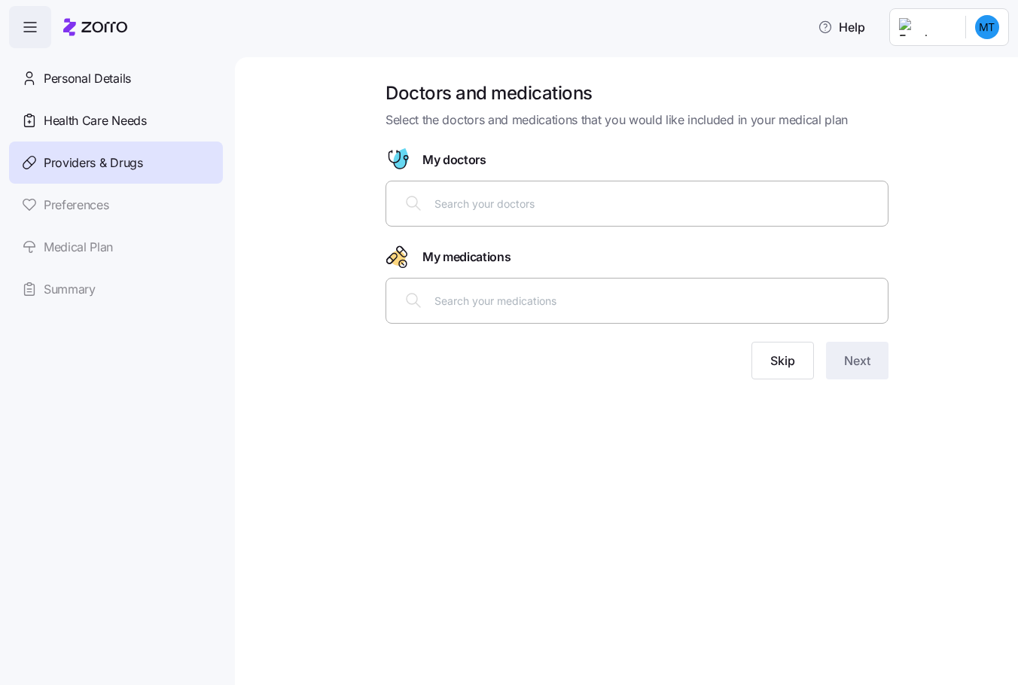
click at [465, 209] on input "text" at bounding box center [656, 203] width 444 height 17
click at [782, 361] on span "Skip" at bounding box center [782, 361] width 25 height 18
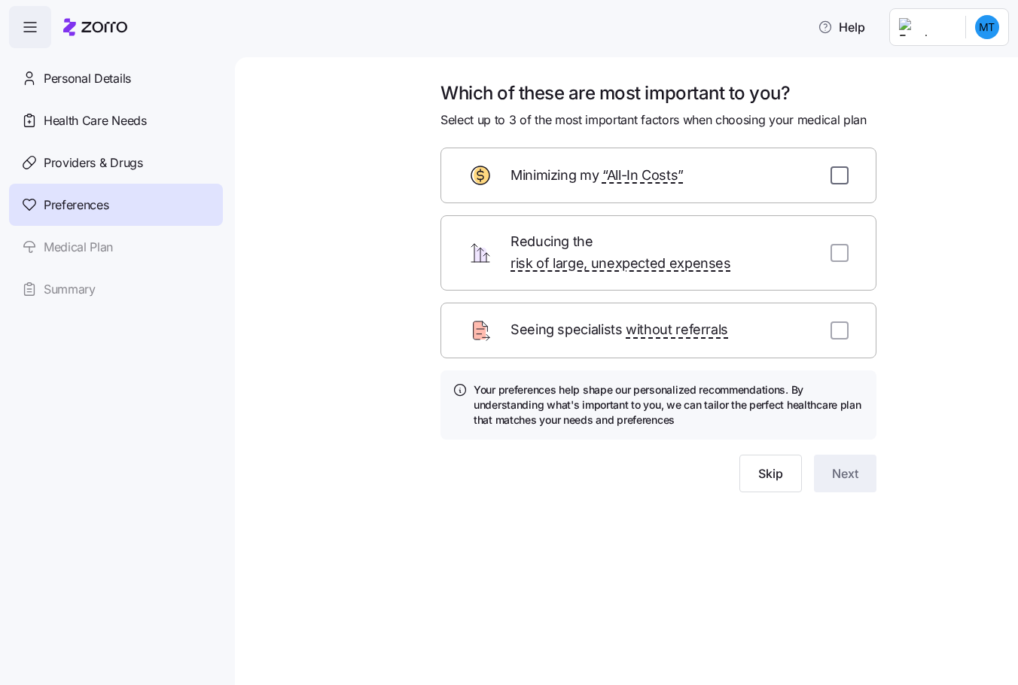
click at [833, 172] on input "checkbox" at bounding box center [839, 175] width 18 height 18
checkbox input "true"
click at [845, 244] on input "checkbox" at bounding box center [839, 253] width 18 height 18
checkbox input "true"
click at [840, 321] on input "checkbox" at bounding box center [839, 330] width 18 height 18
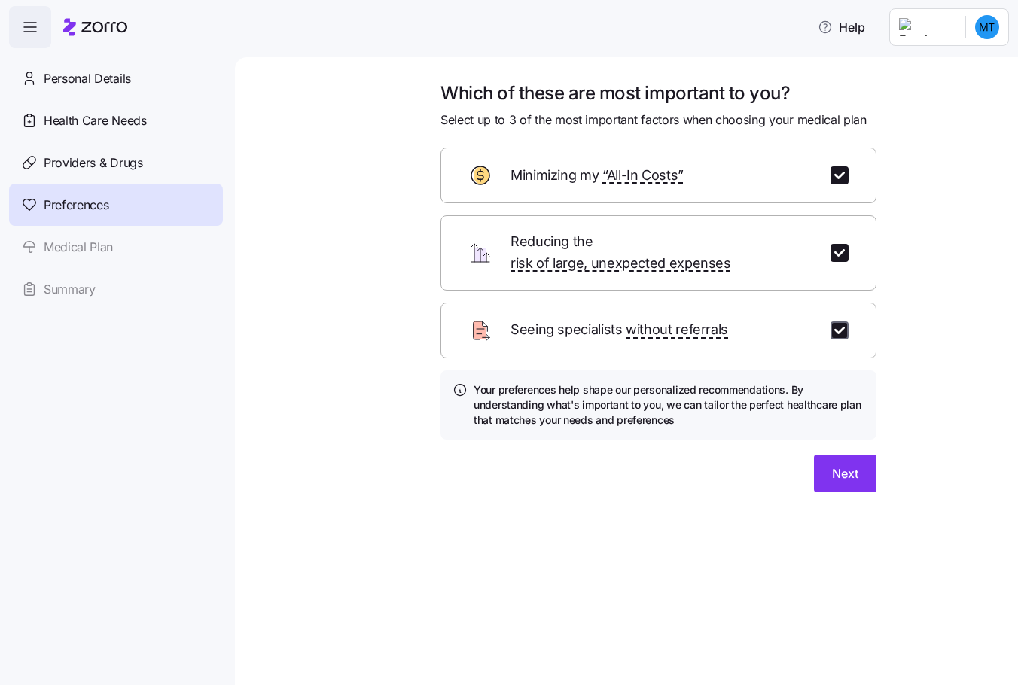
checkbox input "true"
click at [836, 465] on span "Next" at bounding box center [845, 474] width 26 height 18
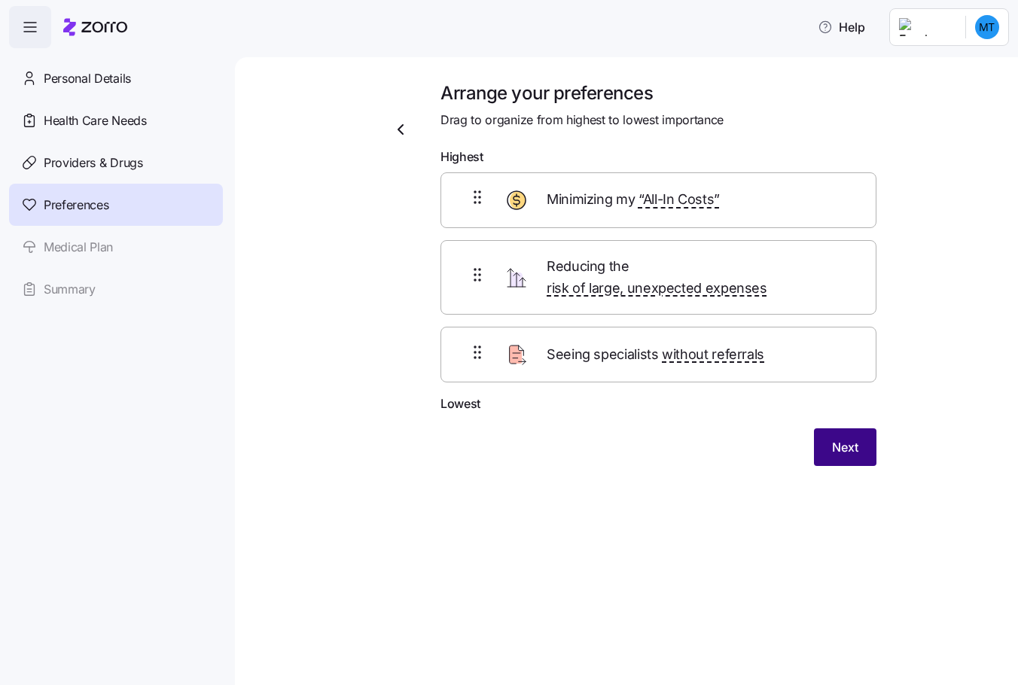
click at [836, 438] on span "Next" at bounding box center [845, 447] width 26 height 18
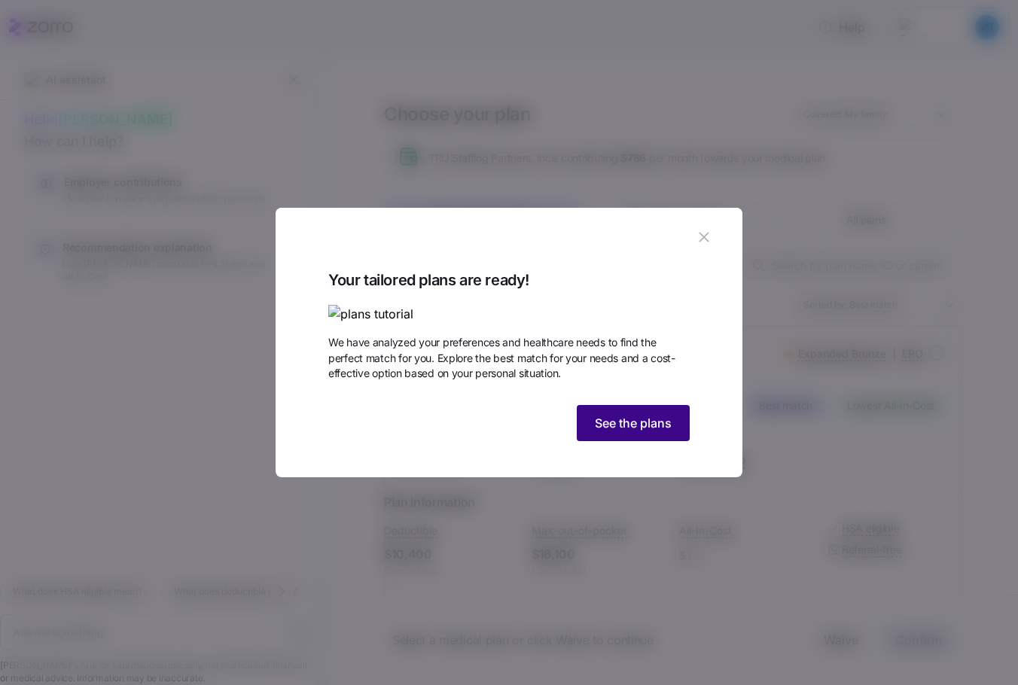
click at [611, 441] on button "See the plans" at bounding box center [633, 423] width 113 height 36
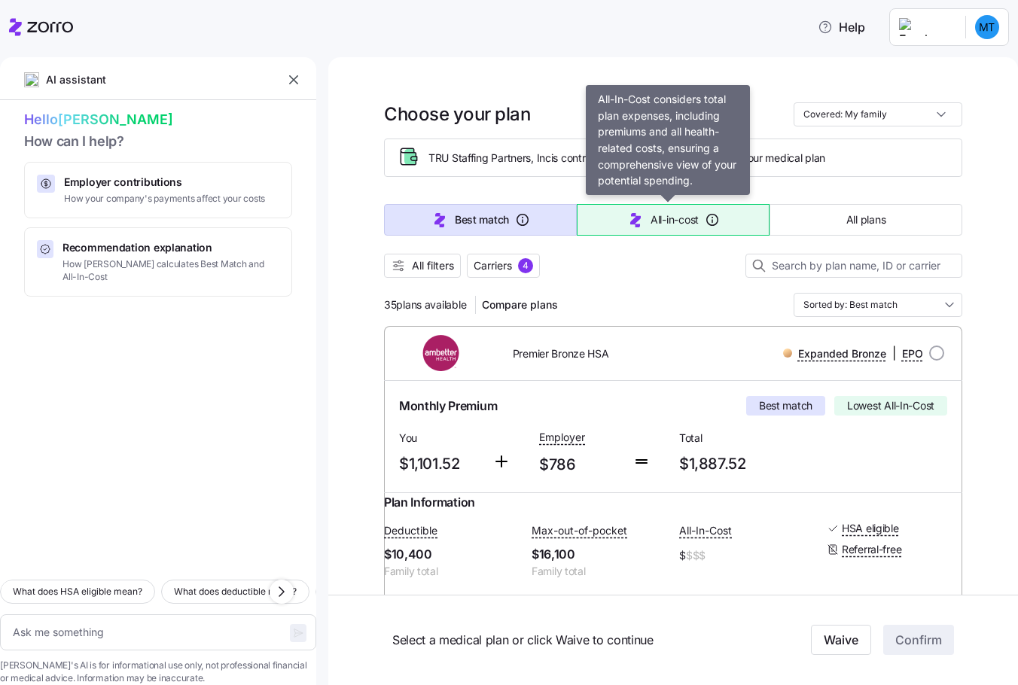
click at [626, 220] on icon "button" at bounding box center [635, 220] width 18 height 18
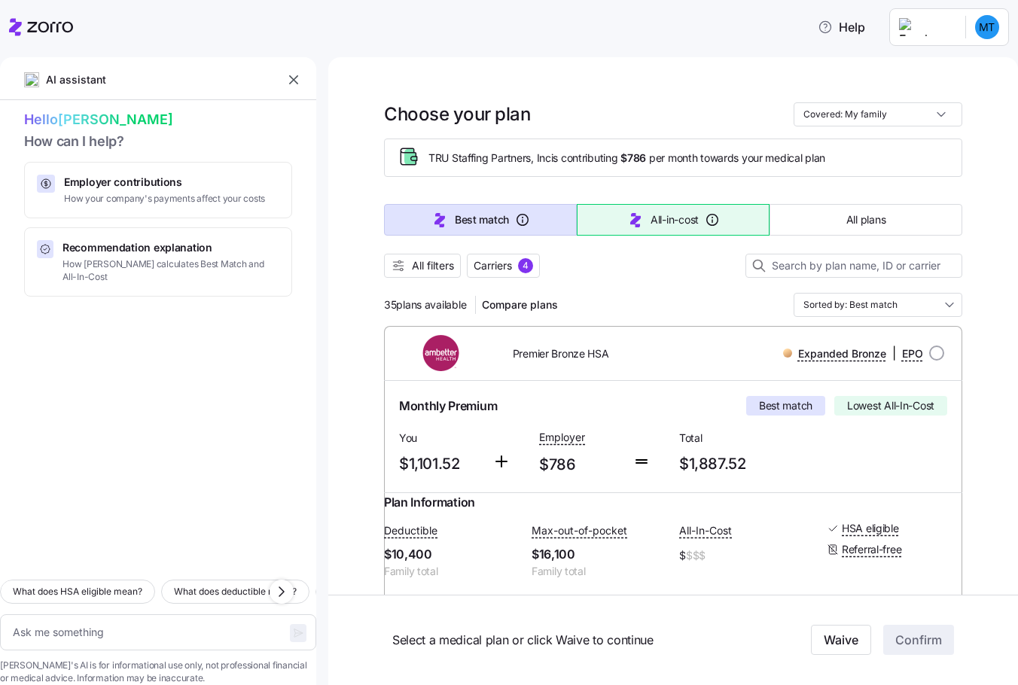
type textarea "x"
type input "Sorted by: All-in-cost"
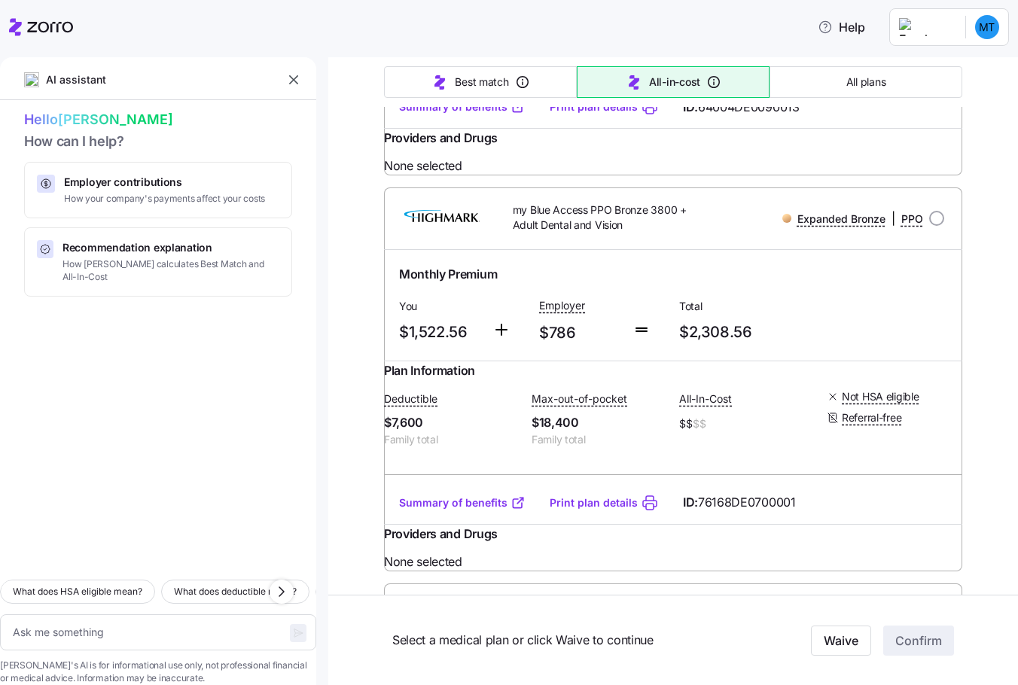
scroll to position [7153, 0]
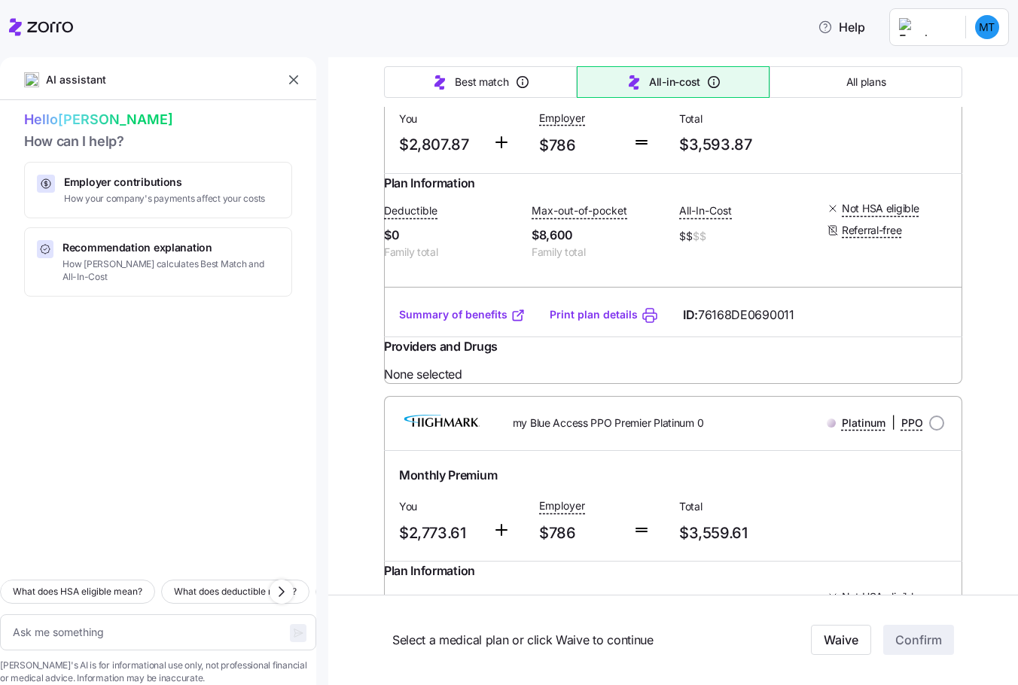
type textarea "x"
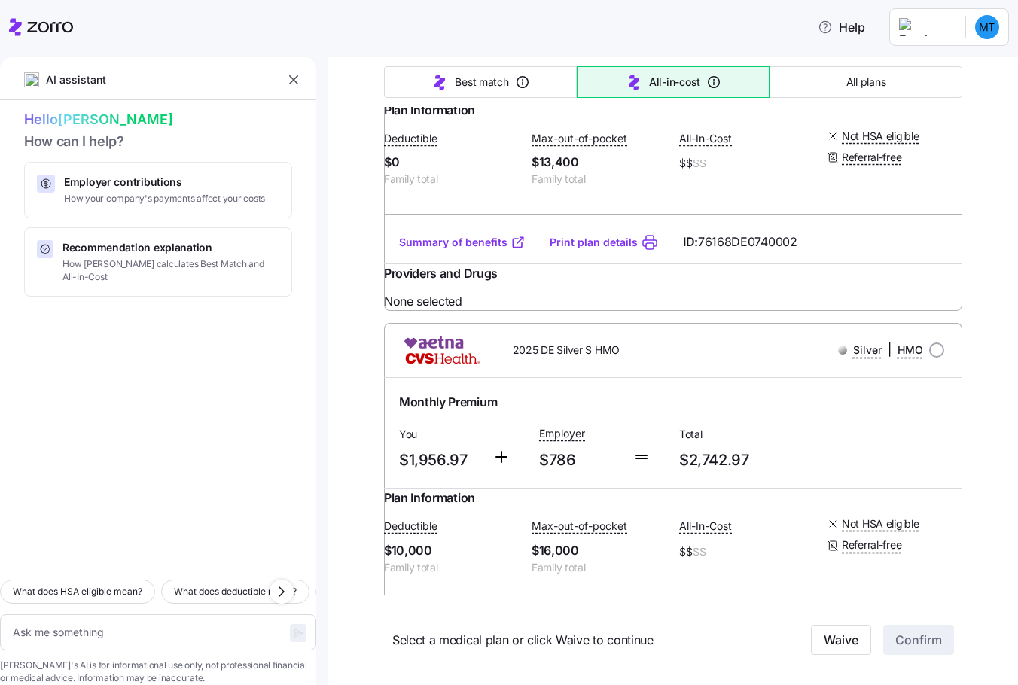
scroll to position [10164, 0]
